Goal: Information Seeking & Learning: Learn about a topic

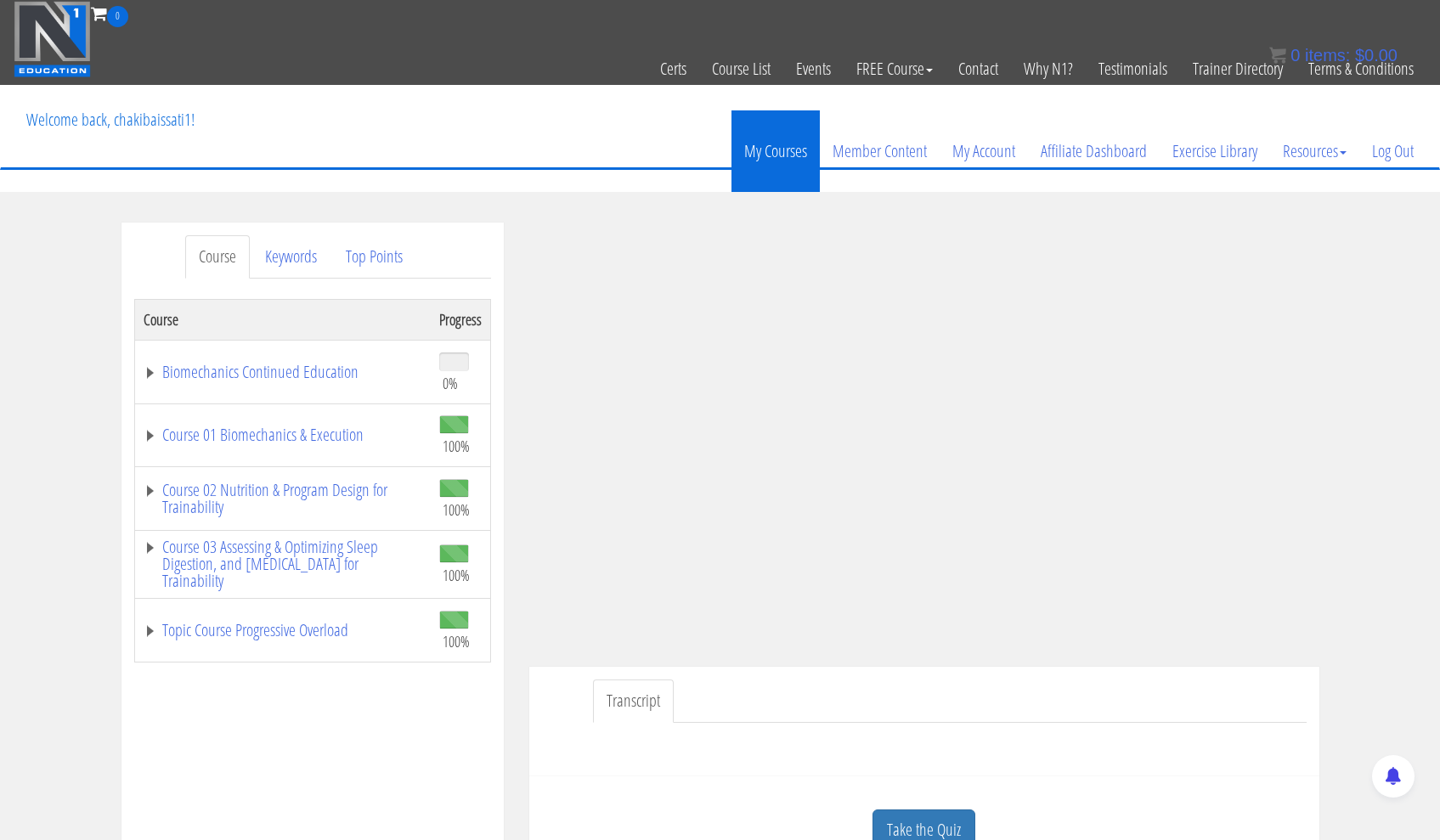
click at [750, 157] on link "My Courses" at bounding box center [775, 151] width 88 height 82
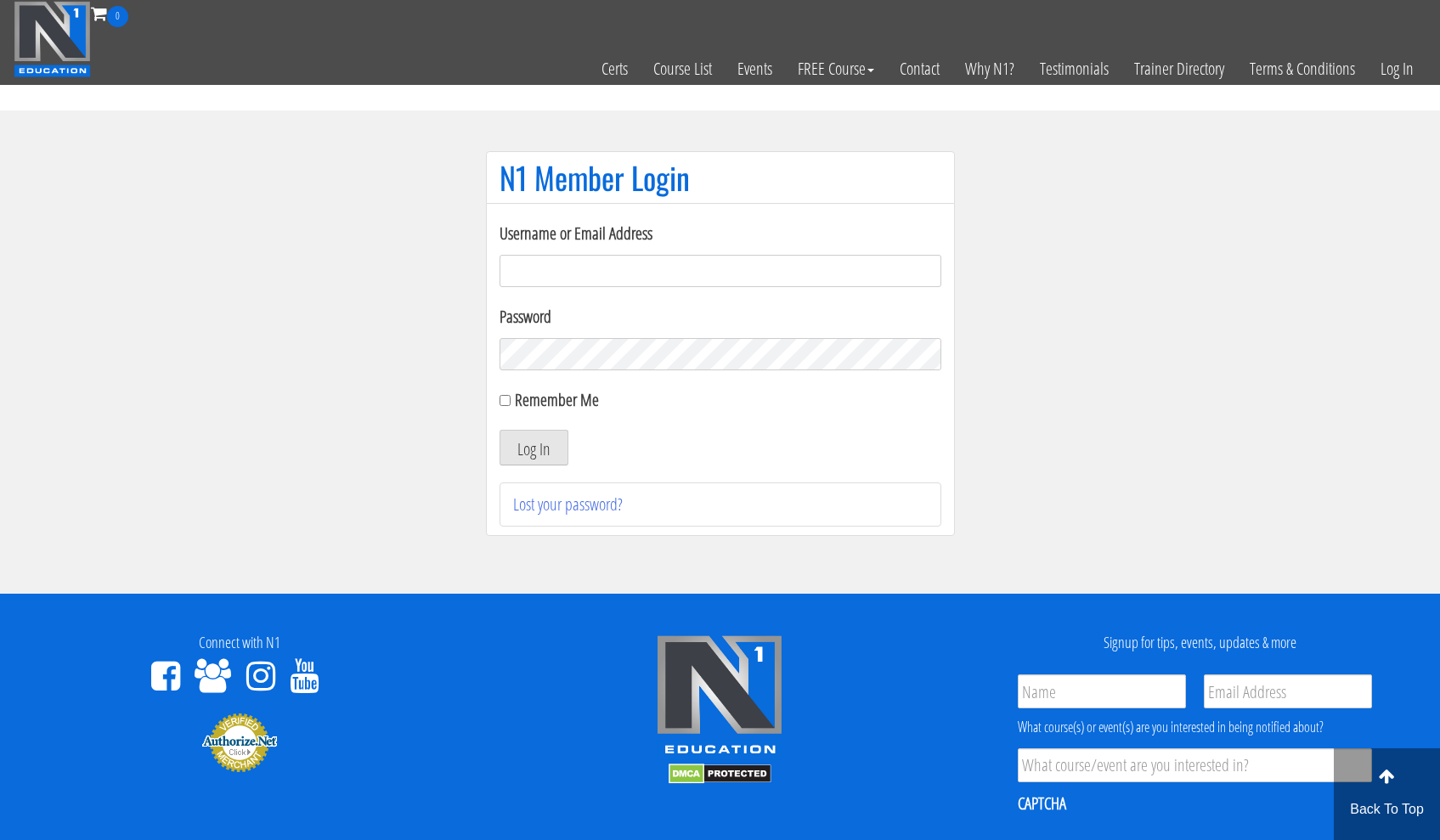
click at [927, 274] on input "Username or Email Address" at bounding box center [720, 271] width 441 height 32
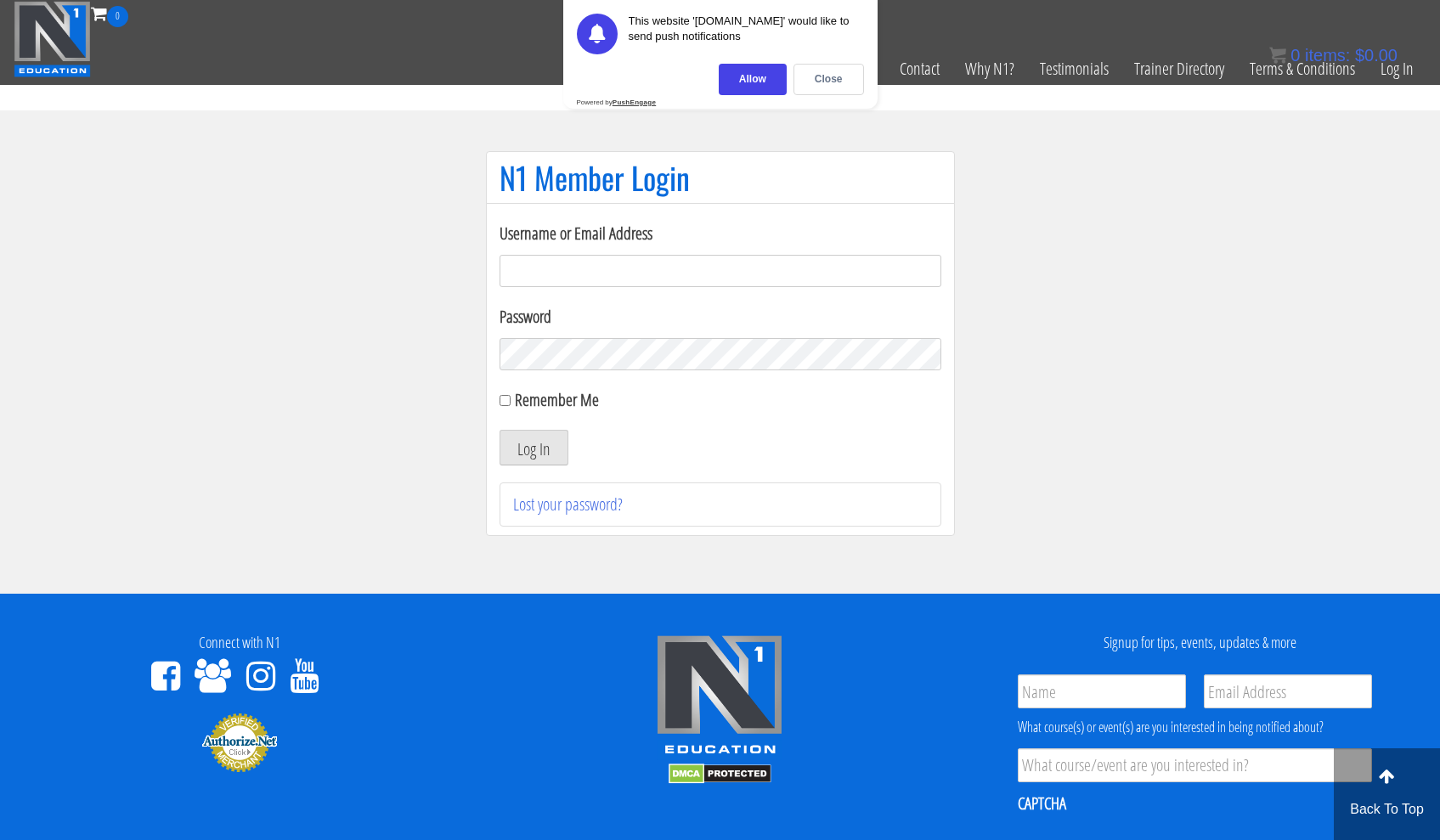
click at [1103, 285] on section "N1 Member Login Username or Email Address Password Remember Me Log In Lost your…" at bounding box center [720, 352] width 1440 height 483
click at [831, 84] on div "Close" at bounding box center [829, 79] width 70 height 32
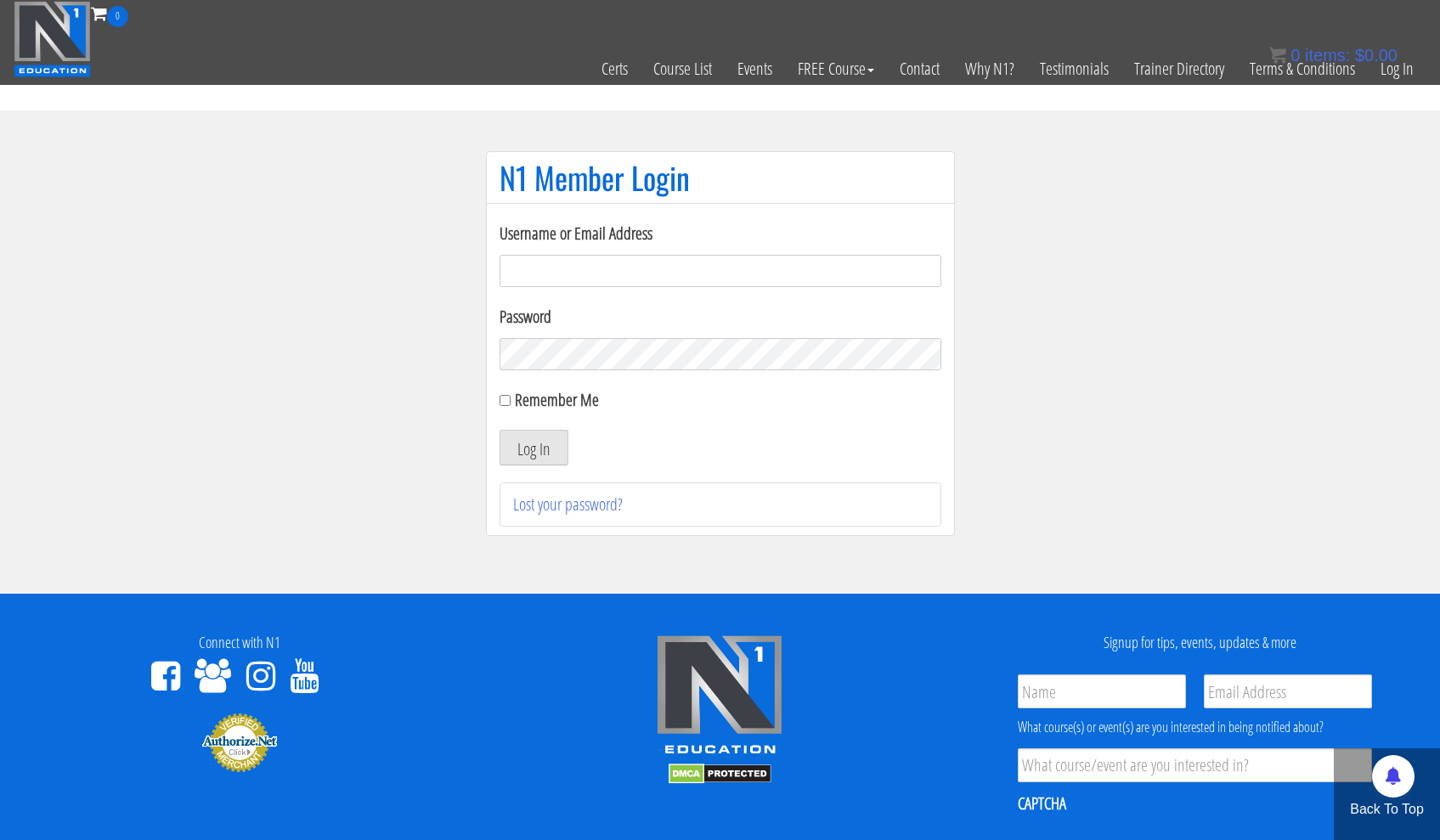
click at [608, 257] on input "Username or Email Address" at bounding box center [720, 271] width 441 height 32
type input "chakibaissati1"
click at [525, 393] on label "Remember Me" at bounding box center [557, 399] width 84 height 23
click at [511, 395] on input "Remember Me" at bounding box center [505, 401] width 11 height 11
checkbox input "true"
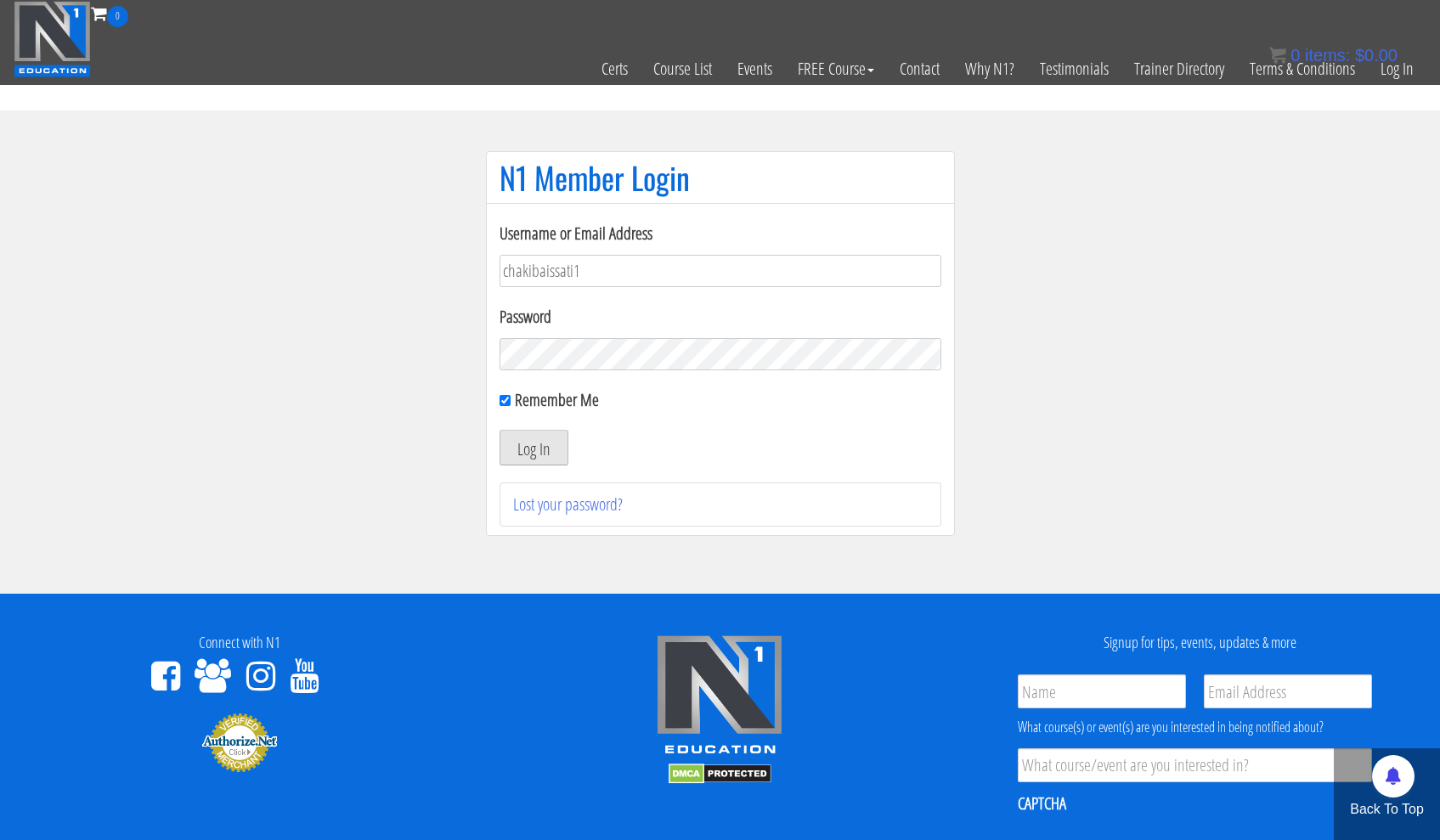
click at [538, 439] on button "Log In" at bounding box center [534, 447] width 68 height 36
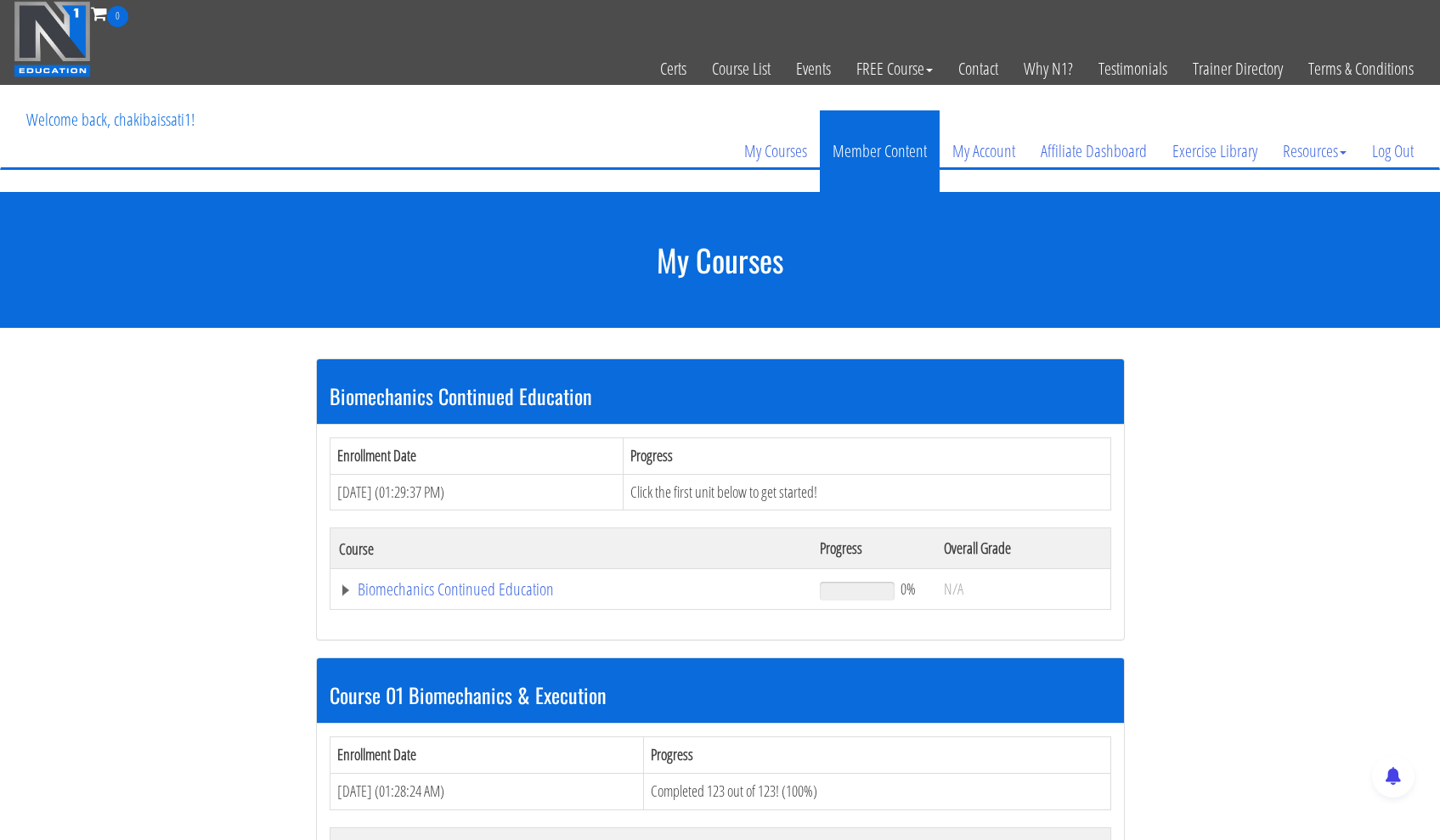
click at [892, 157] on link "Member Content" at bounding box center [879, 151] width 120 height 82
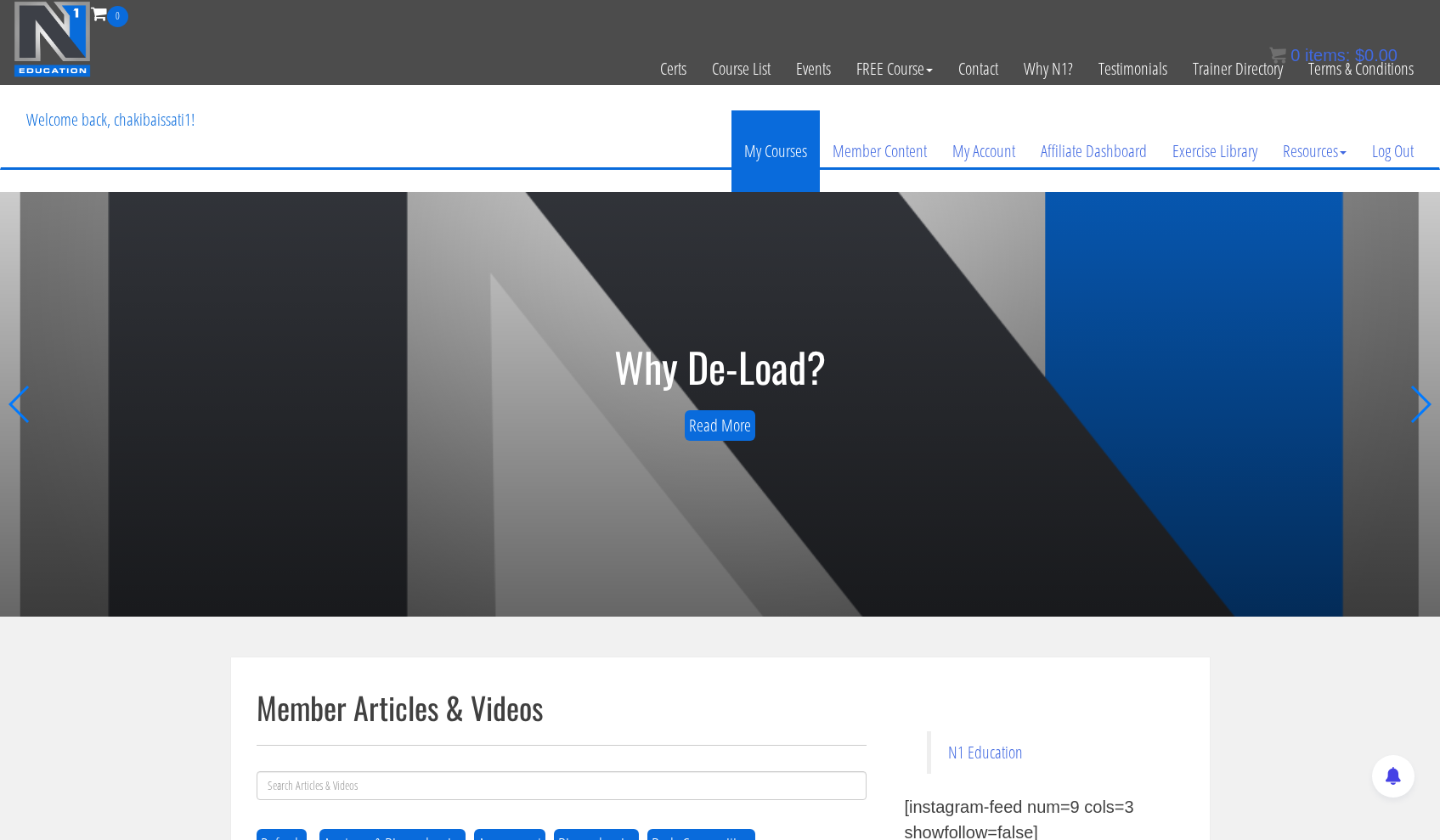
click at [766, 152] on link "My Courses" at bounding box center [775, 151] width 88 height 82
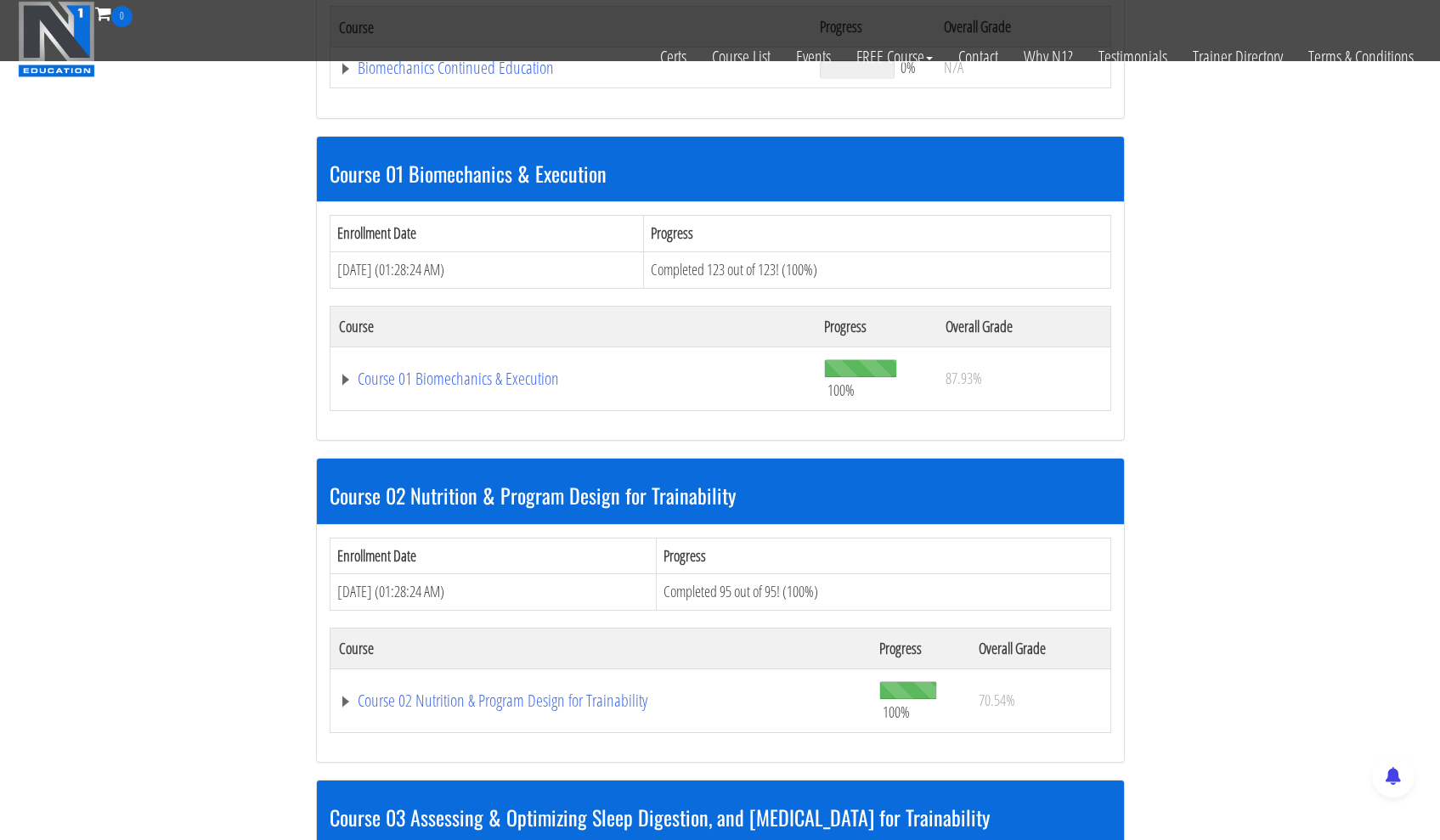
scroll to position [441, 0]
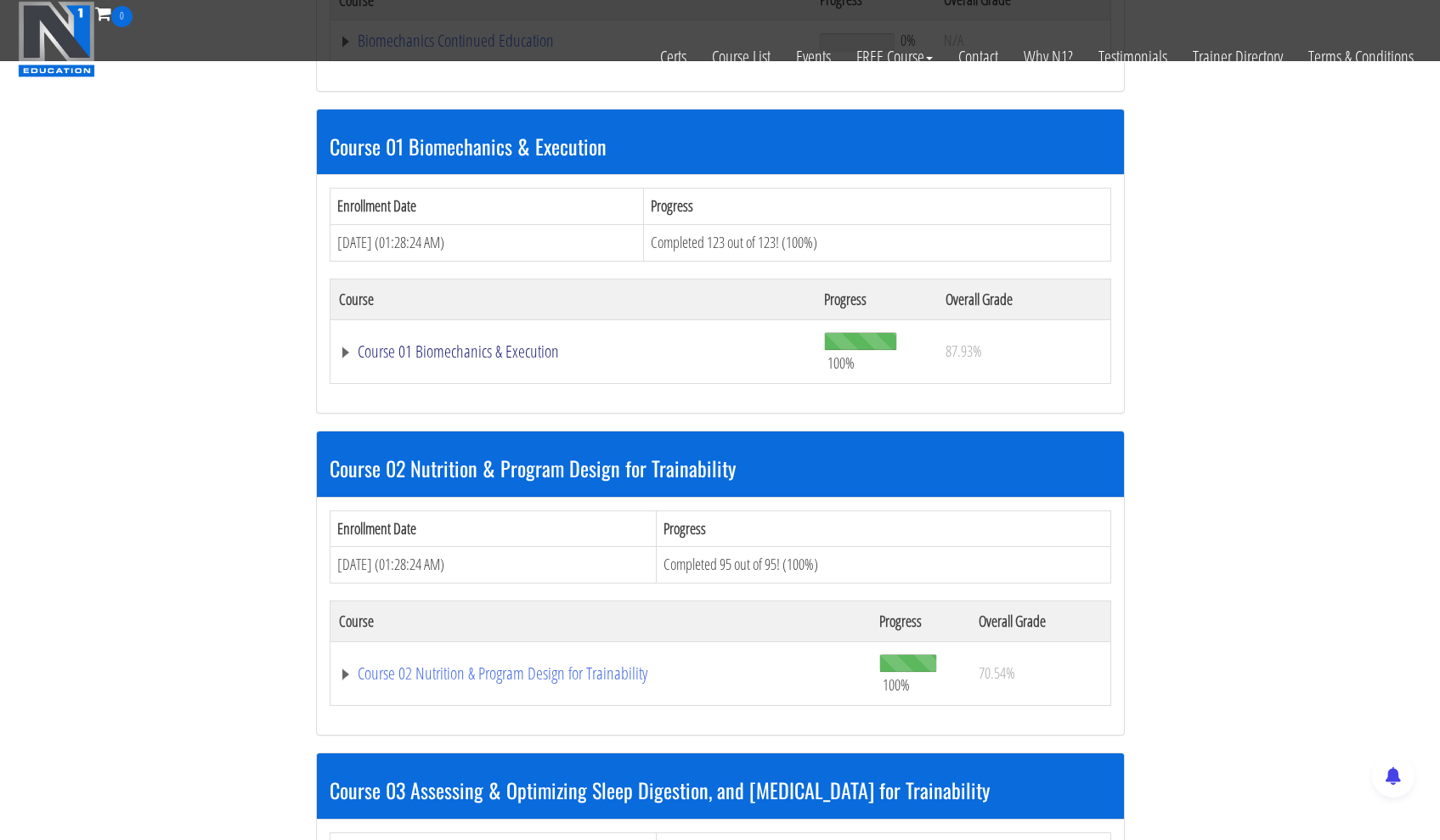
click at [447, 351] on link "Course 01 Biomechanics & Execution" at bounding box center [573, 351] width 469 height 17
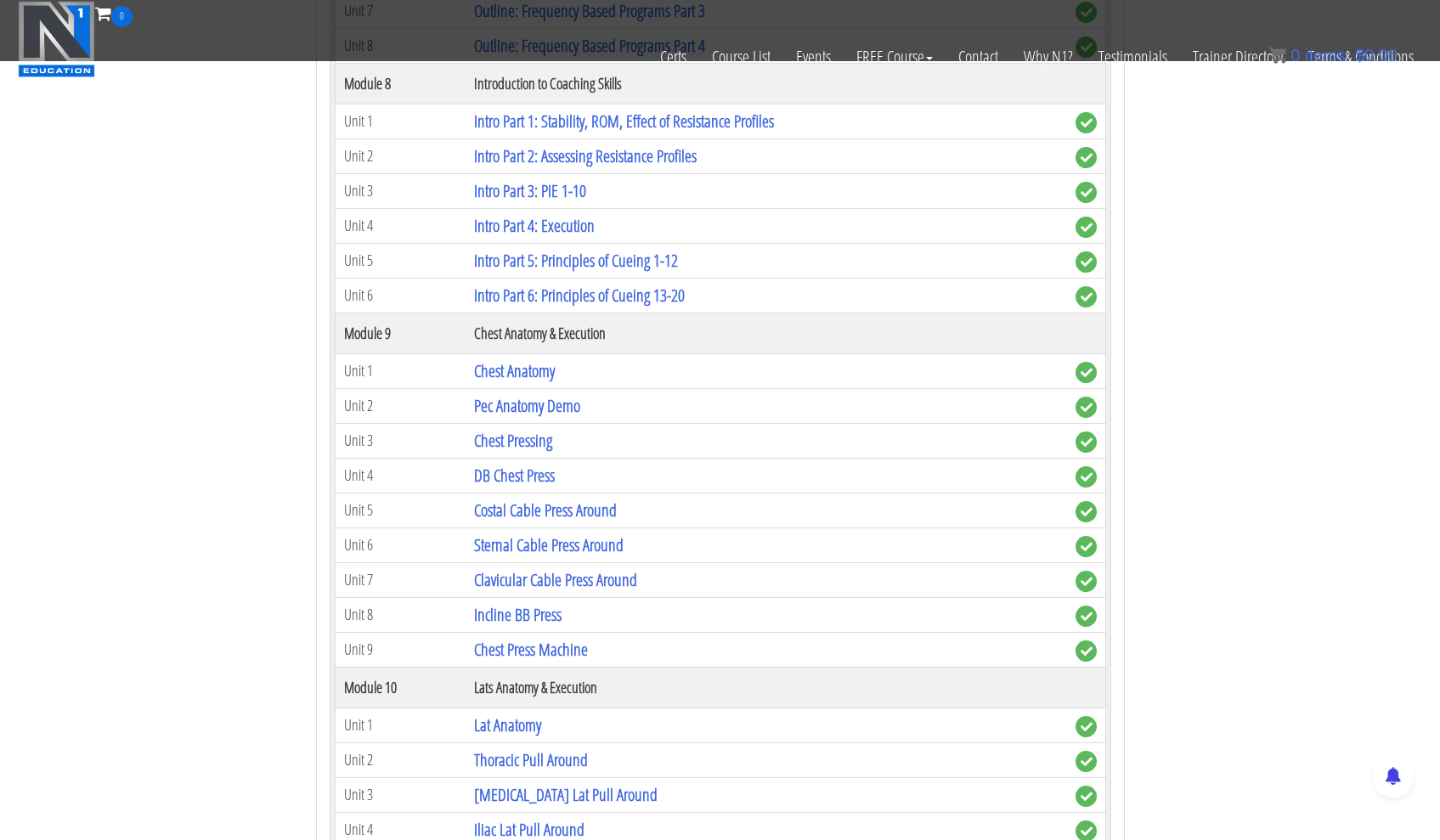
scroll to position [2745, 0]
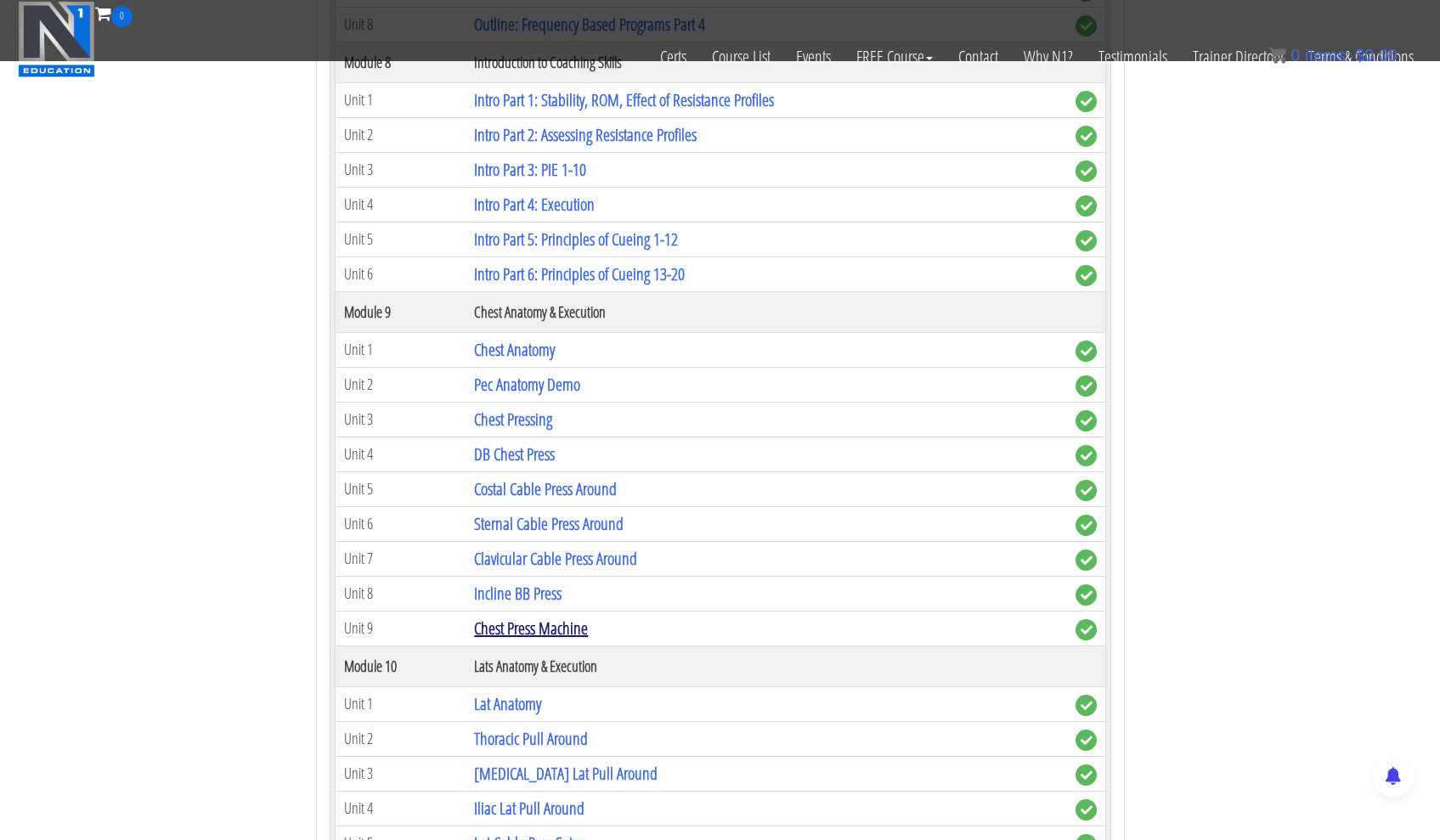
click at [566, 631] on link "Chest Press Machine" at bounding box center [530, 628] width 113 height 23
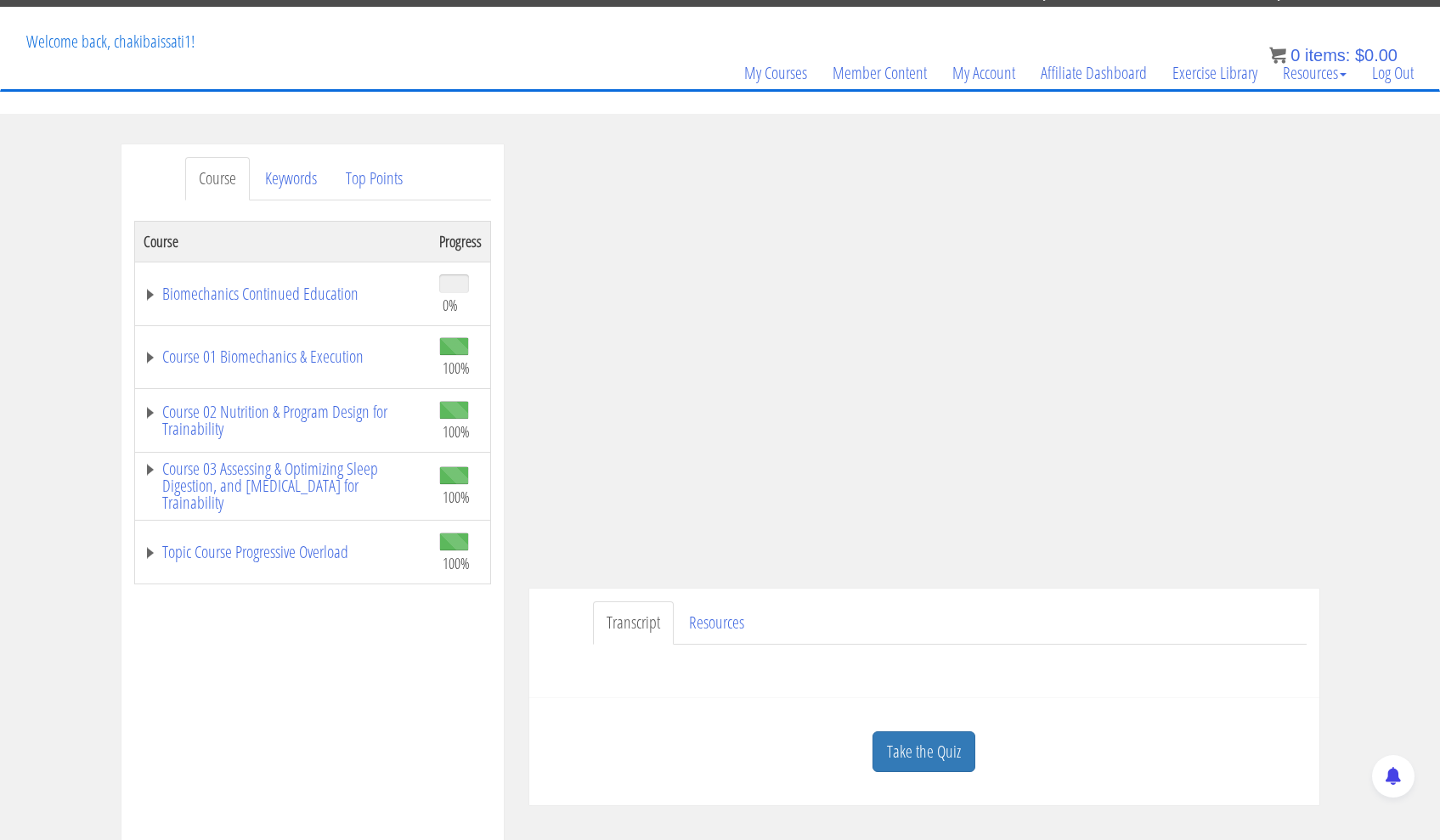
scroll to position [82, 0]
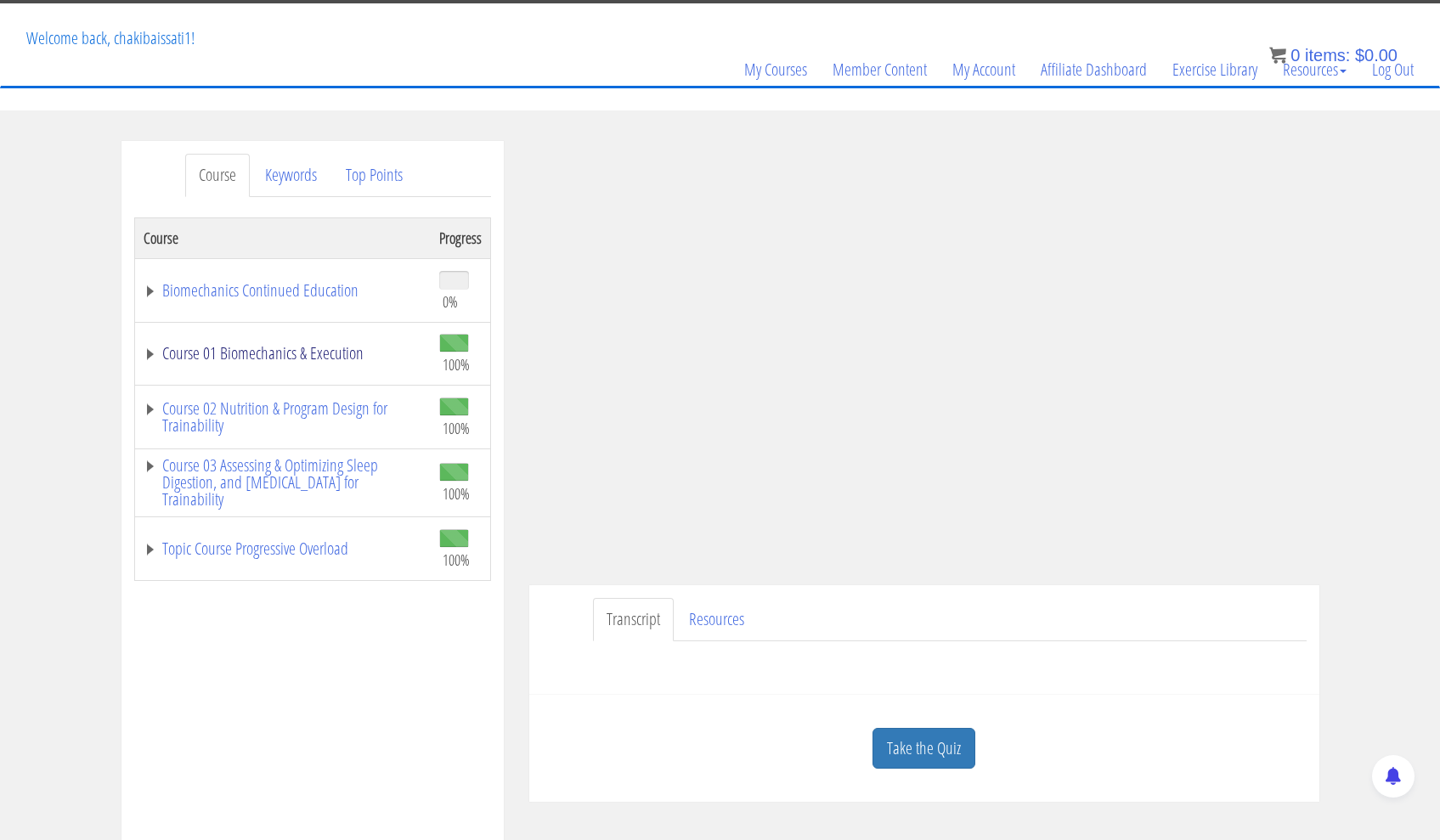
click at [147, 352] on link "Course 01 Biomechanics & Execution" at bounding box center [282, 353] width 278 height 17
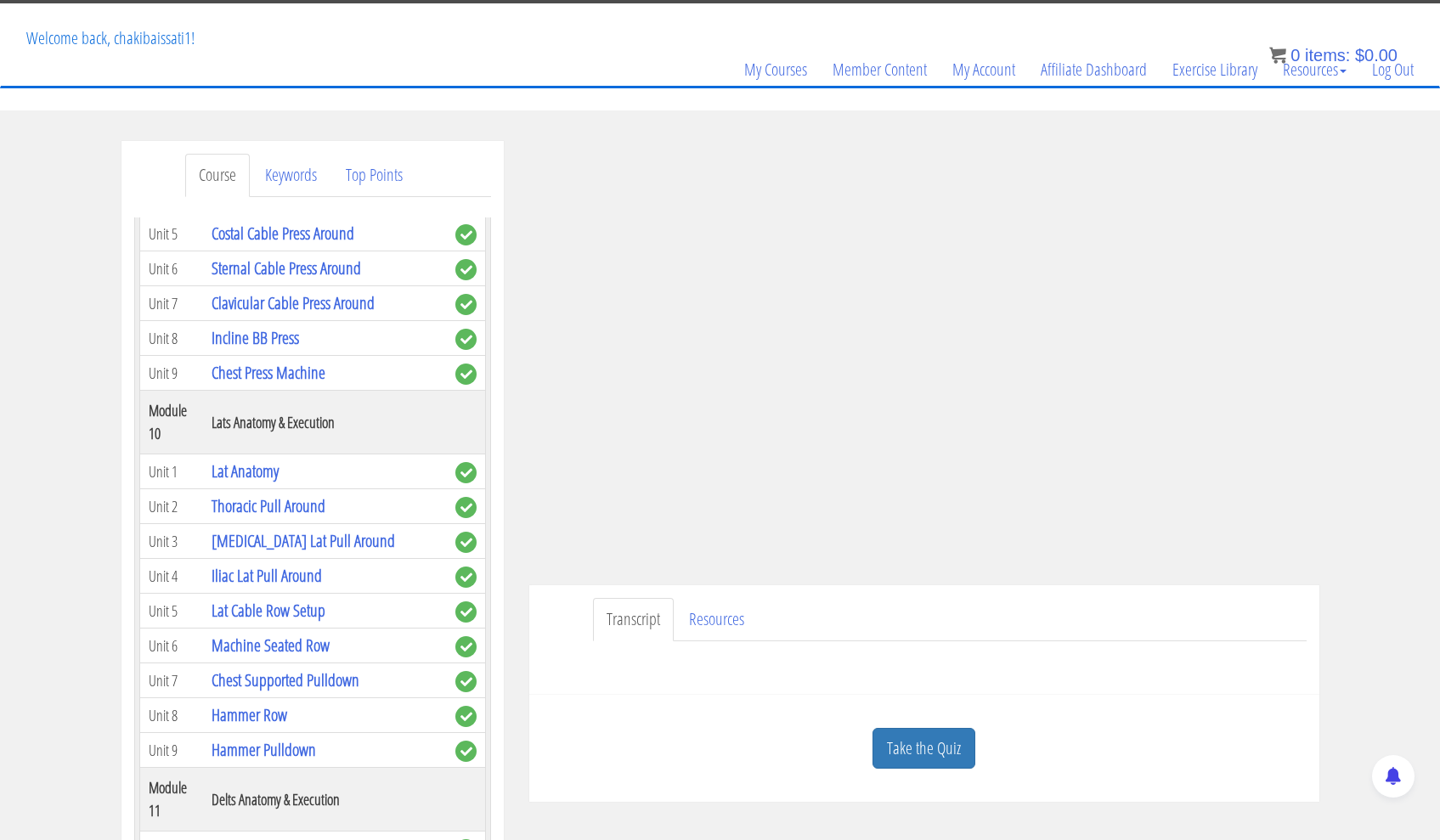
scroll to position [3121, 0]
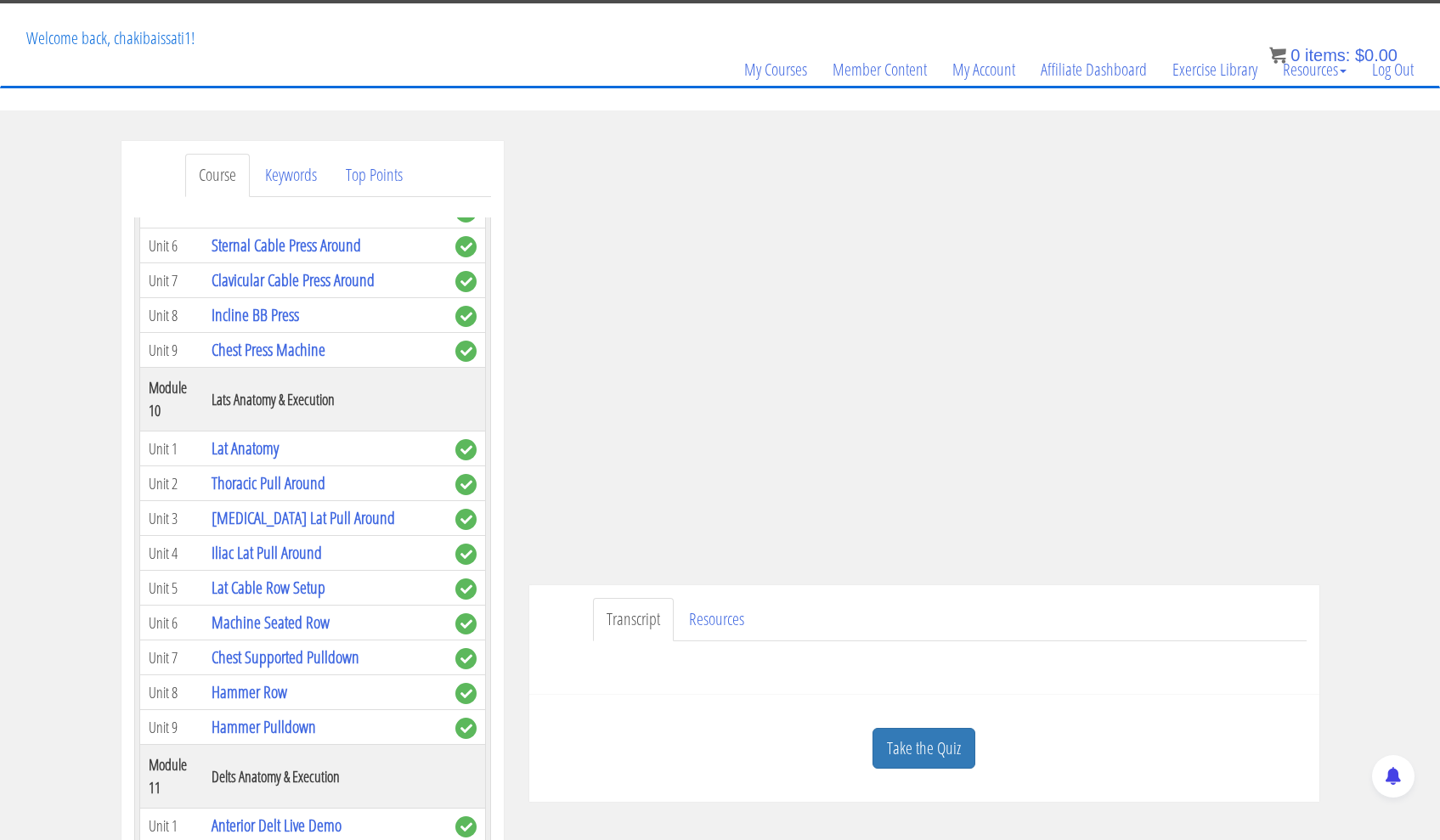
click at [269, 82] on link "Chest Anatomy" at bounding box center [252, 70] width 81 height 23
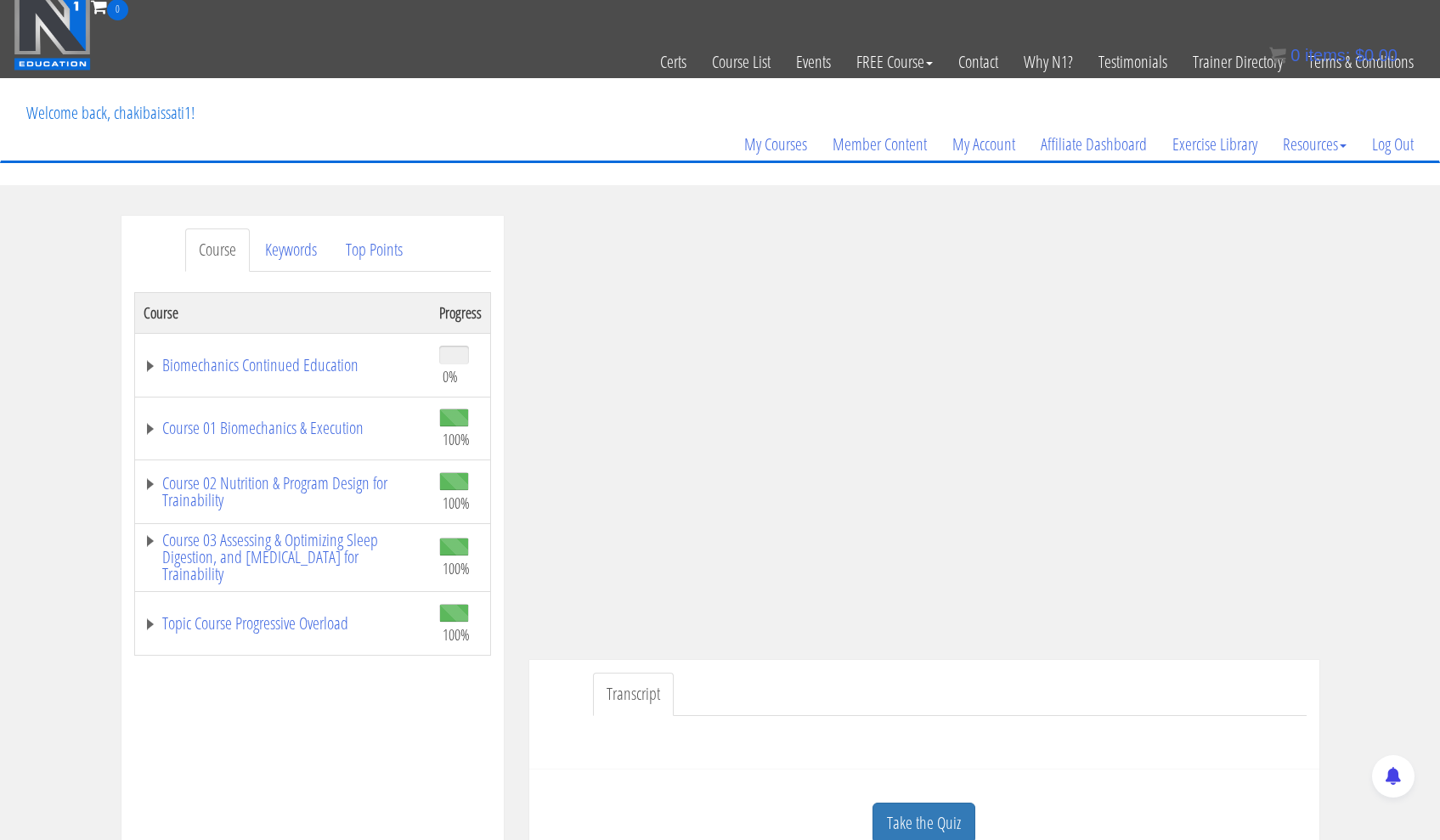
scroll to position [31, 0]
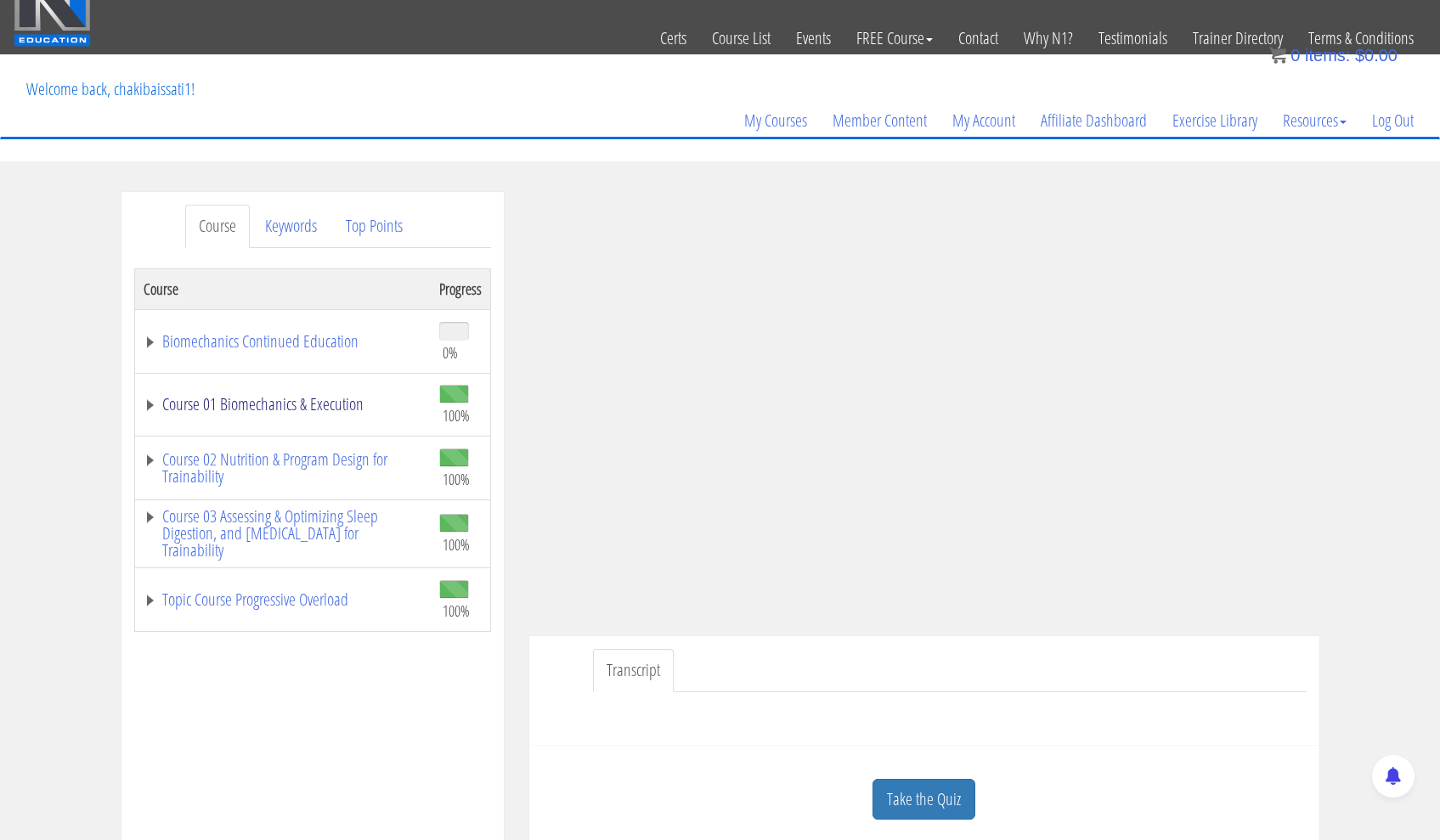
click at [286, 411] on link "Course 01 Biomechanics & Execution" at bounding box center [282, 404] width 278 height 17
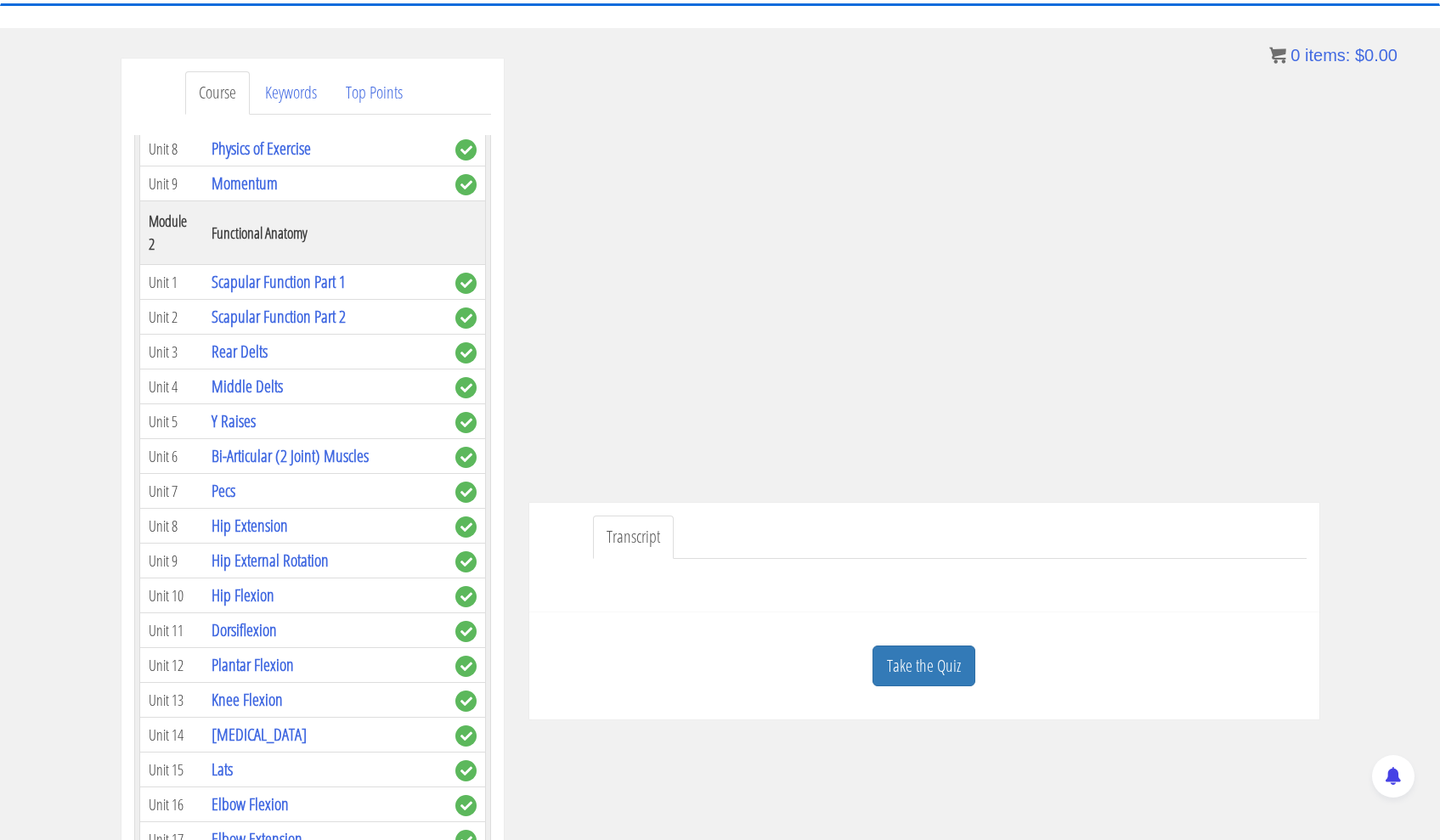
scroll to position [487, 0]
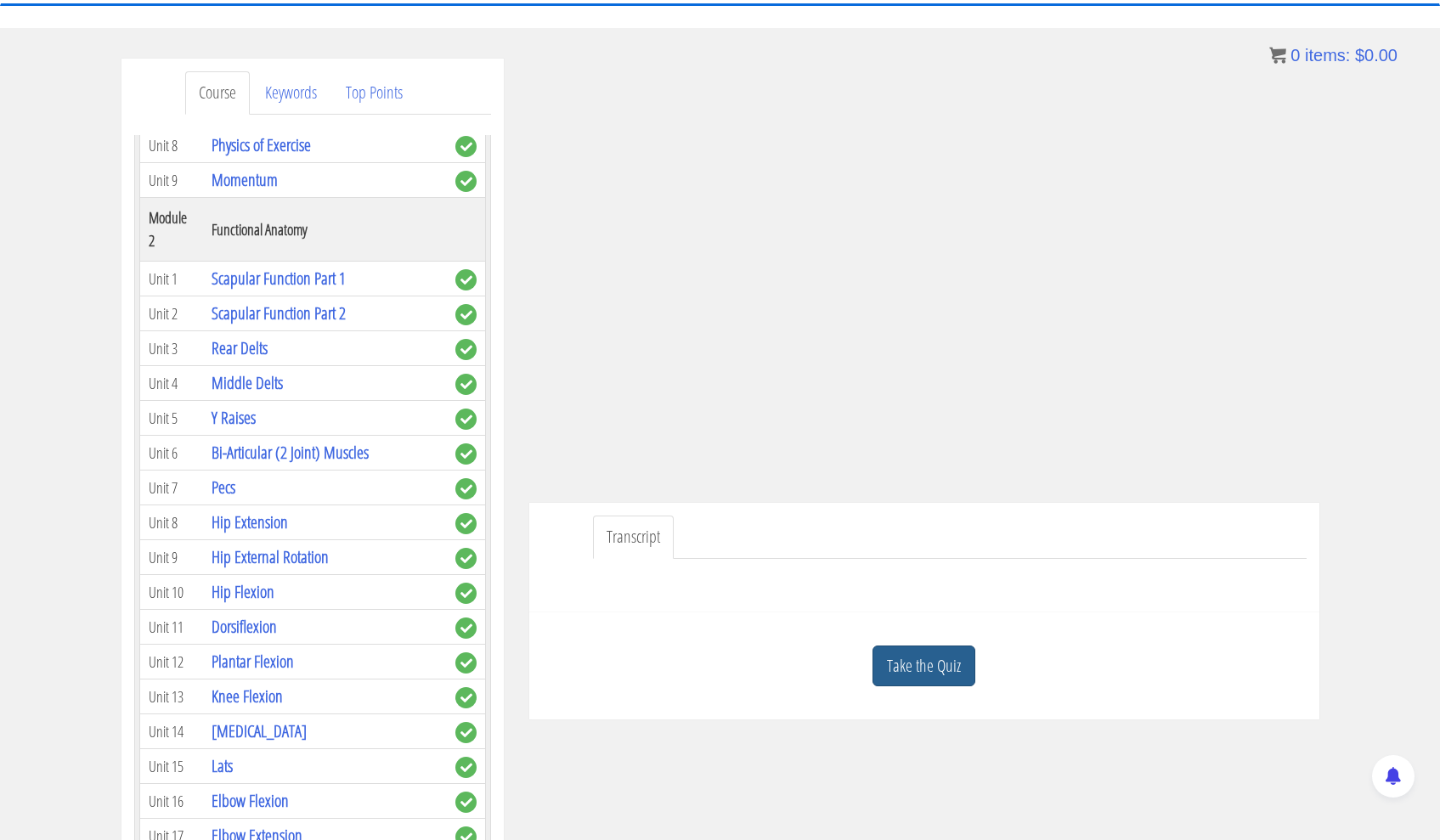
click at [945, 664] on link "Take the Quiz" at bounding box center [924, 666] width 103 height 41
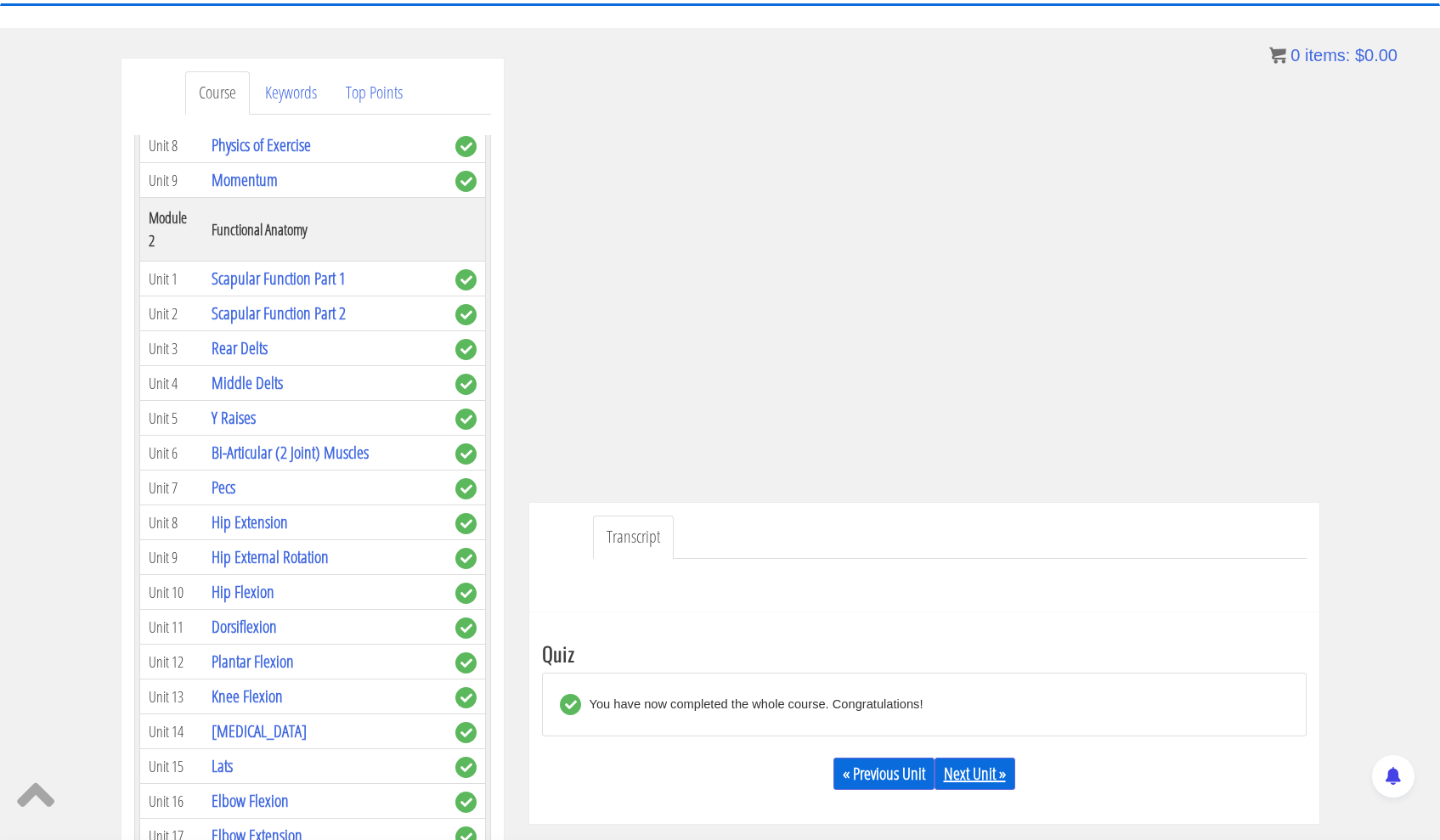
click at [992, 772] on link "Next Unit »" at bounding box center [975, 773] width 81 height 32
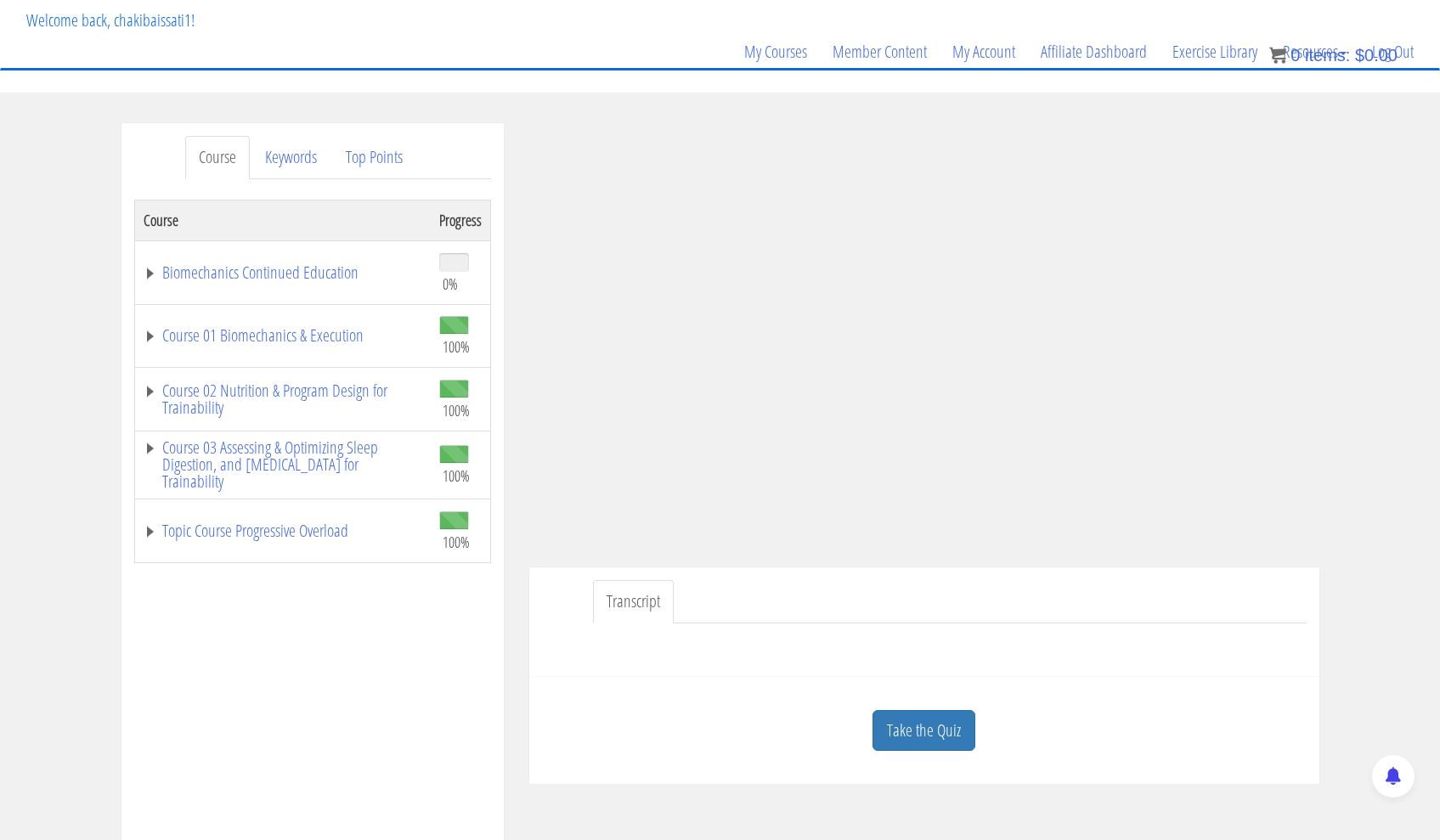
scroll to position [127, 0]
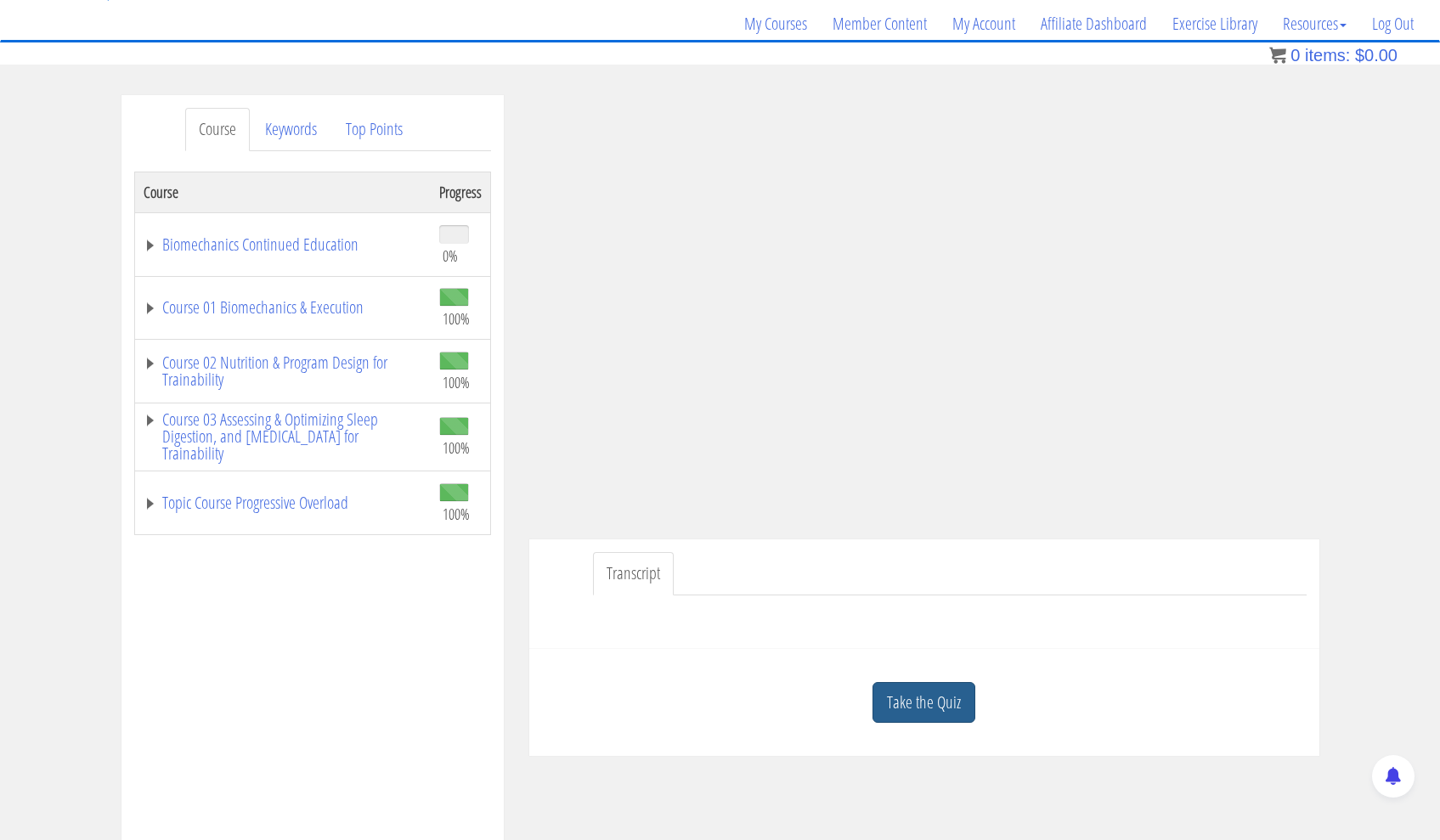
click at [943, 707] on link "Take the Quiz" at bounding box center [924, 702] width 103 height 41
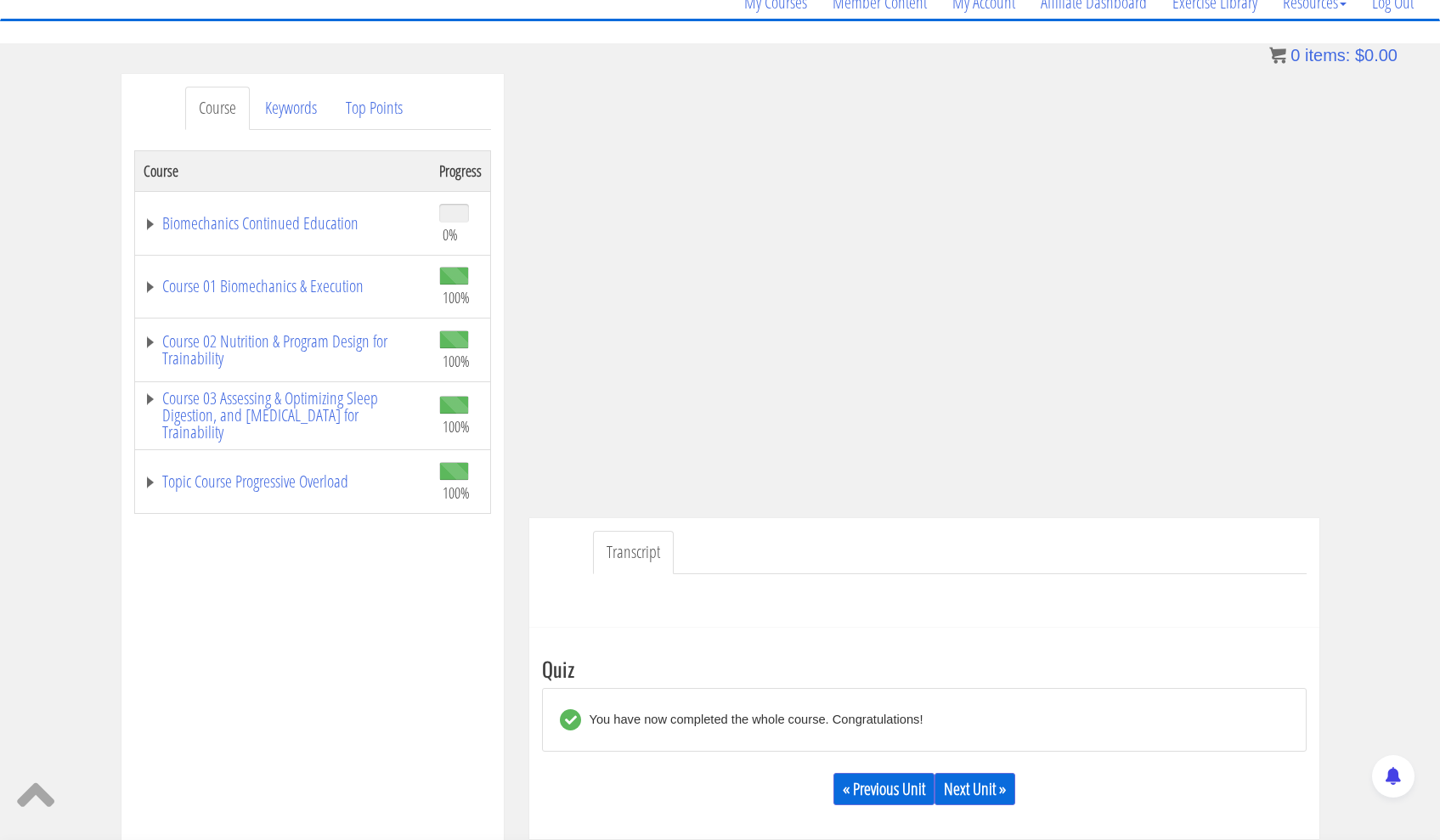
scroll to position [164, 0]
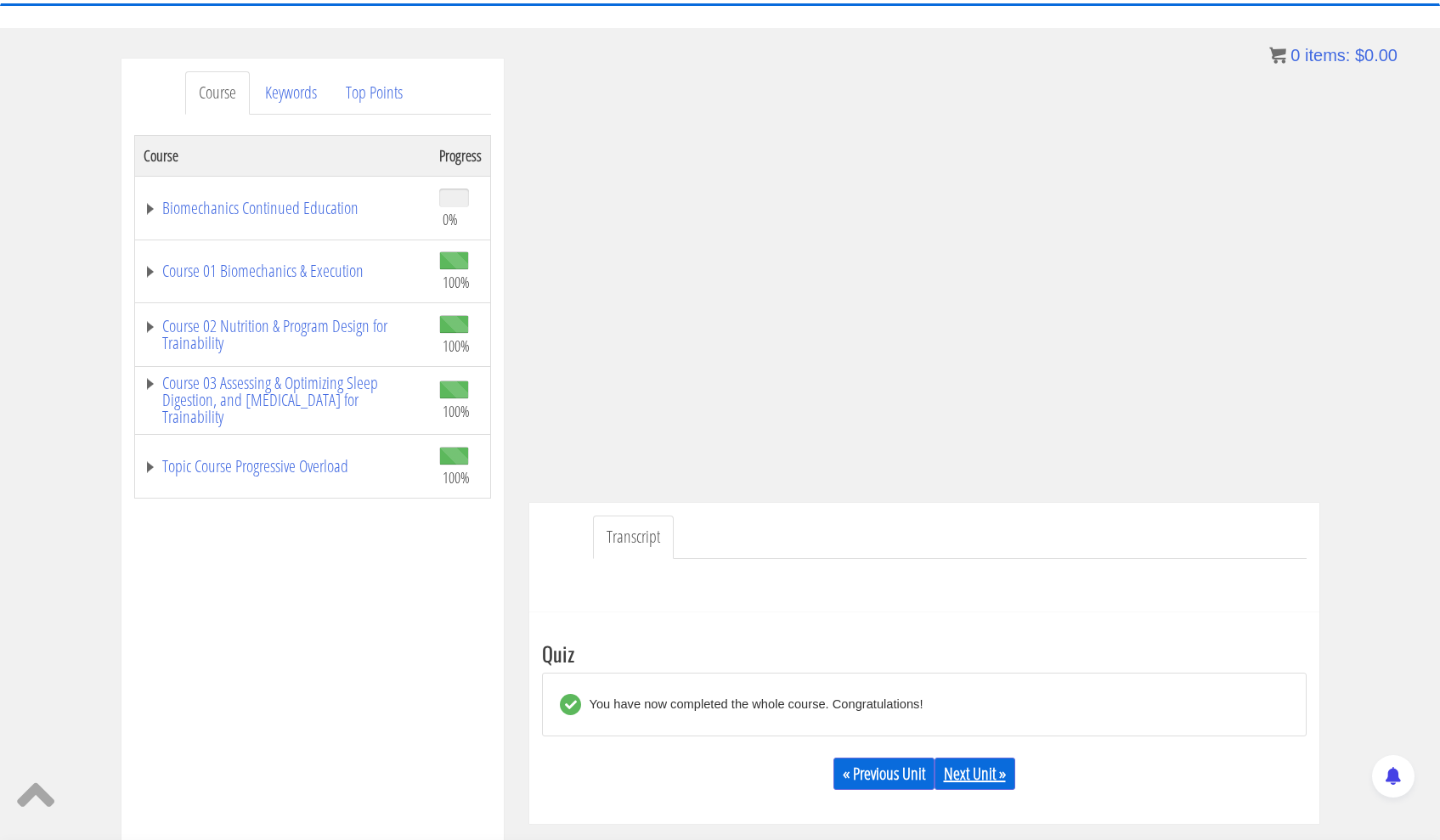
click at [997, 774] on link "Next Unit »" at bounding box center [975, 773] width 81 height 32
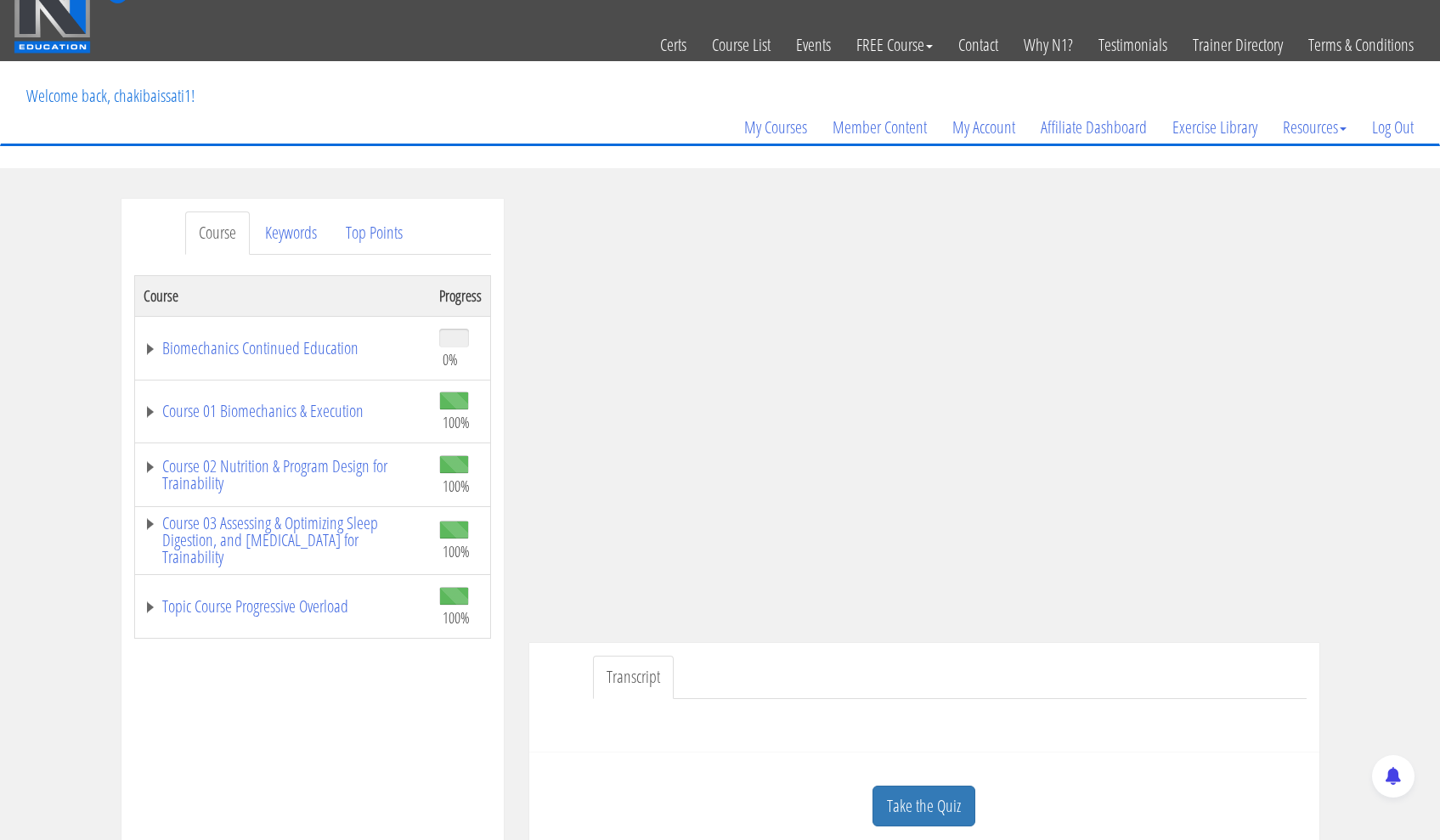
scroll to position [161, 0]
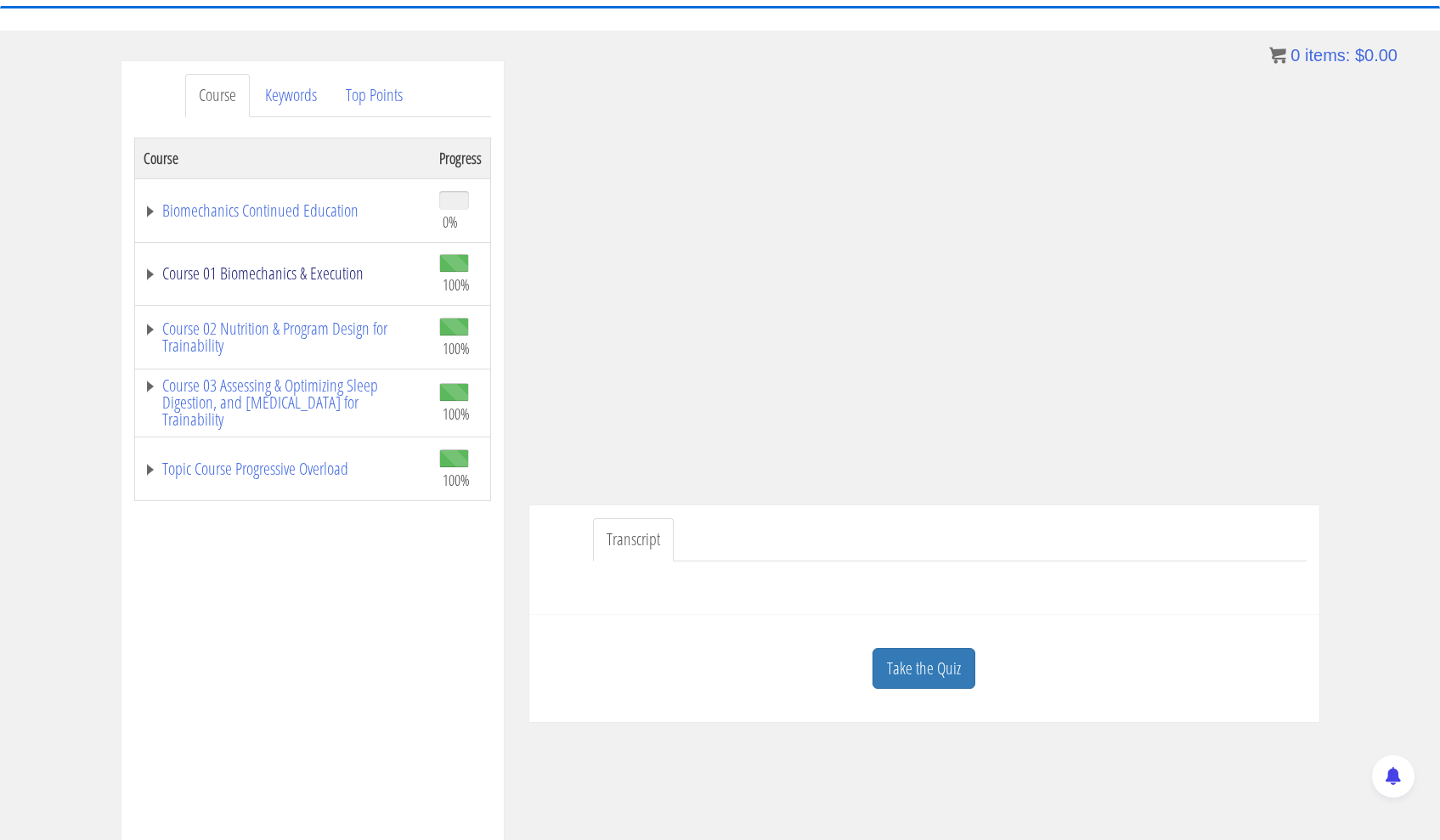
click at [280, 279] on link "Course 01 Biomechanics & Execution" at bounding box center [282, 273] width 278 height 17
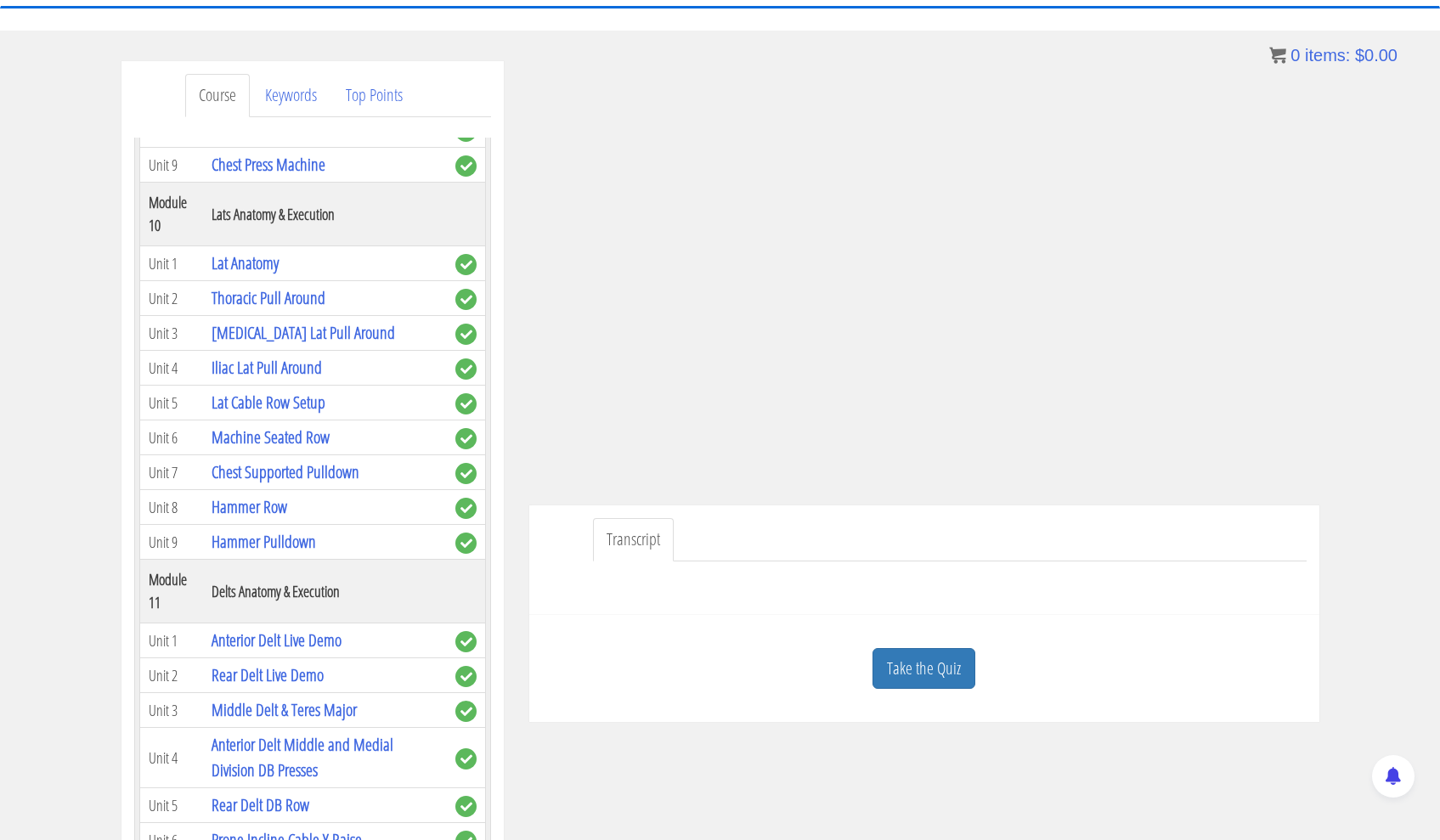
scroll to position [3039, 0]
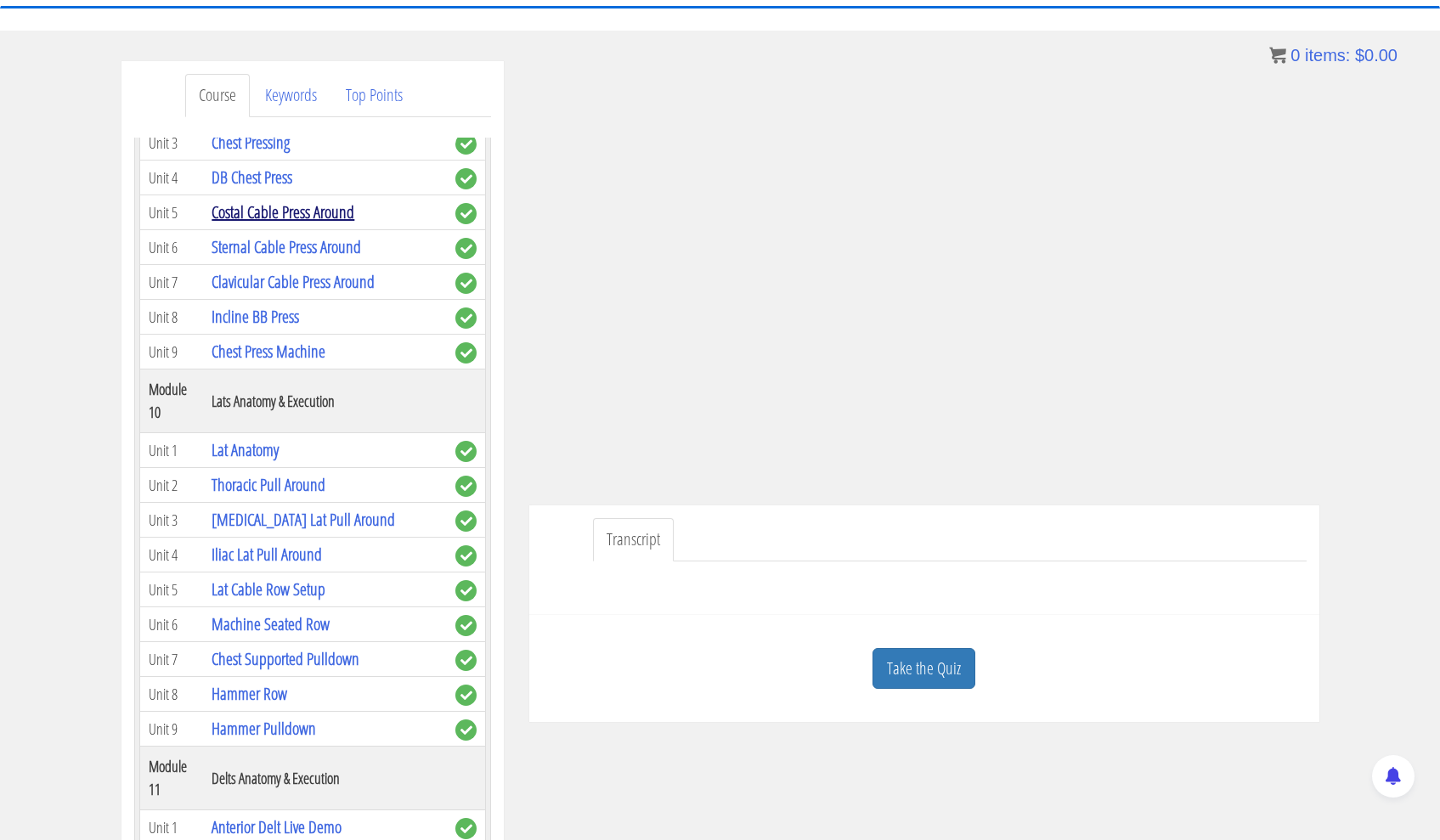
click at [311, 223] on link "Costal Cable Press Around" at bounding box center [283, 212] width 142 height 23
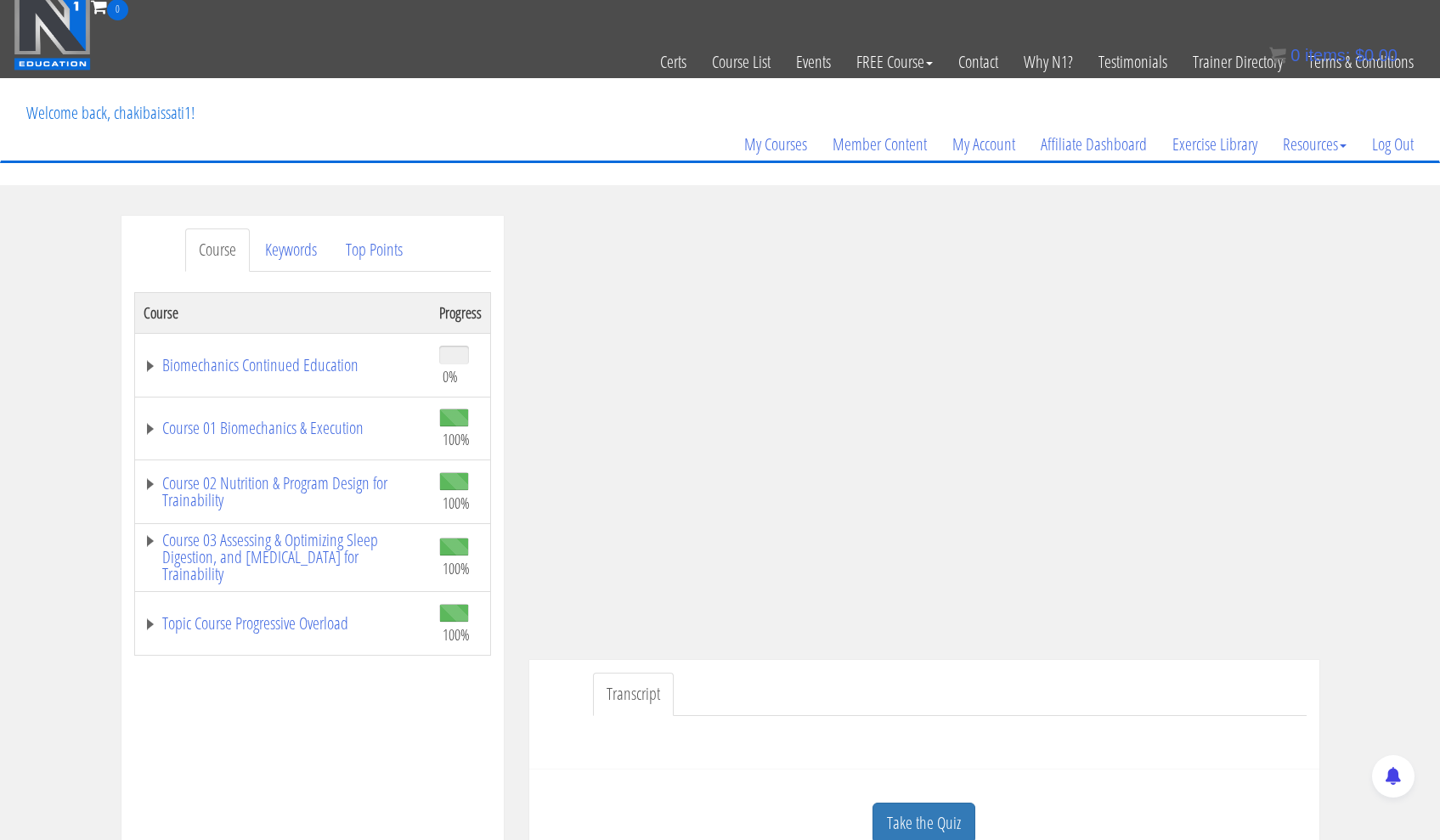
scroll to position [10, 0]
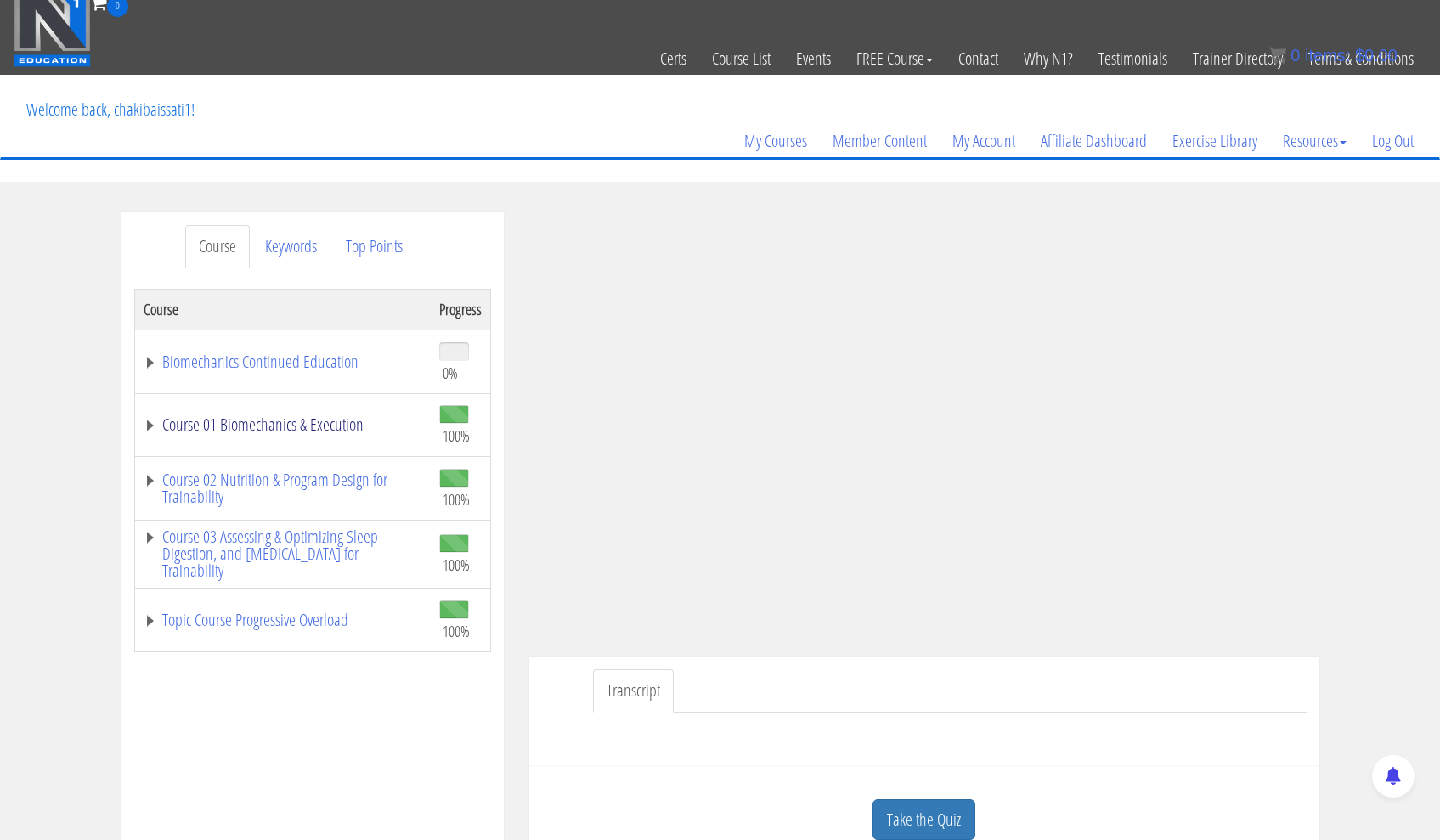
click at [326, 430] on link "Course 01 Biomechanics & Execution" at bounding box center [282, 424] width 278 height 17
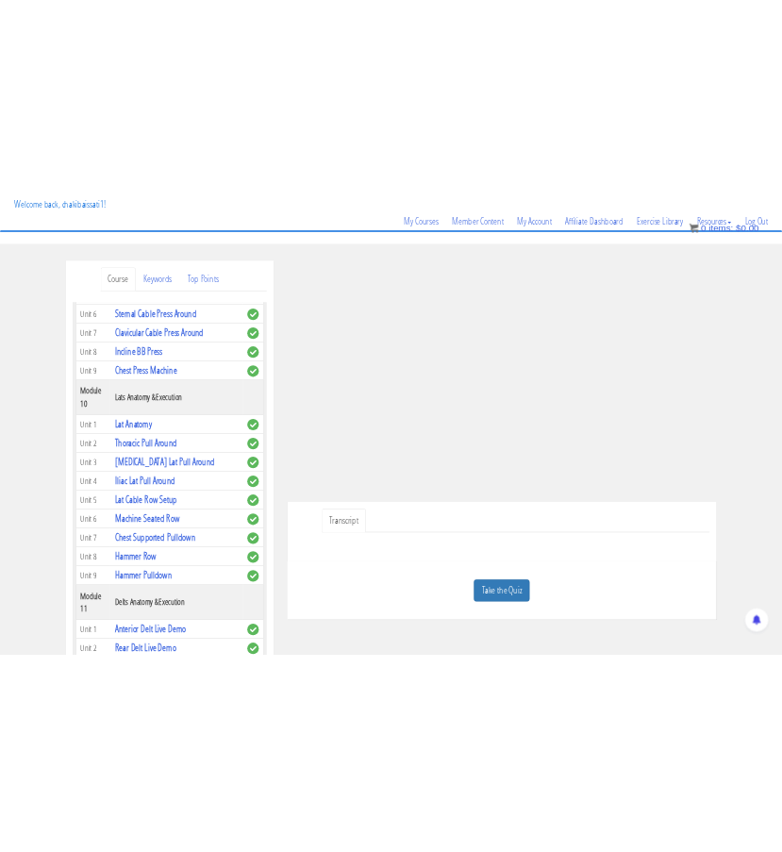
scroll to position [3510, 0]
